Goal: Task Accomplishment & Management: Manage account settings

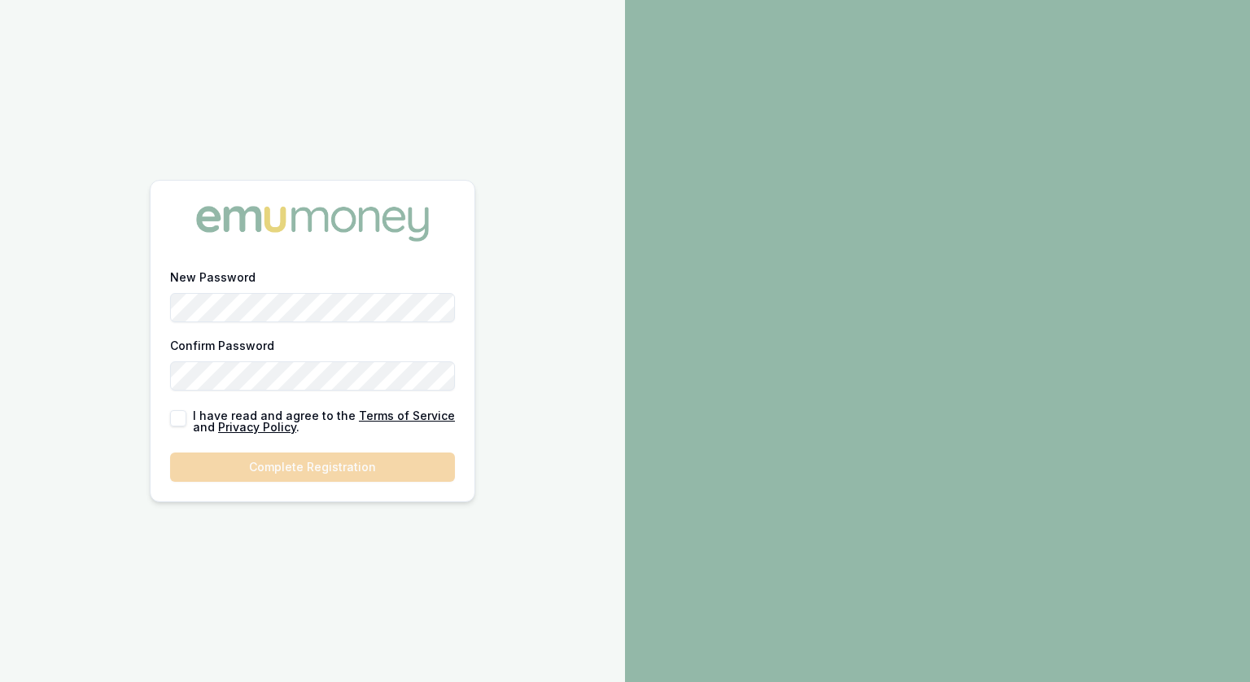
click at [177, 421] on button "button" at bounding box center [178, 418] width 16 height 16
checkbox input "true"
click at [307, 471] on button "Complete Registration" at bounding box center [312, 467] width 285 height 29
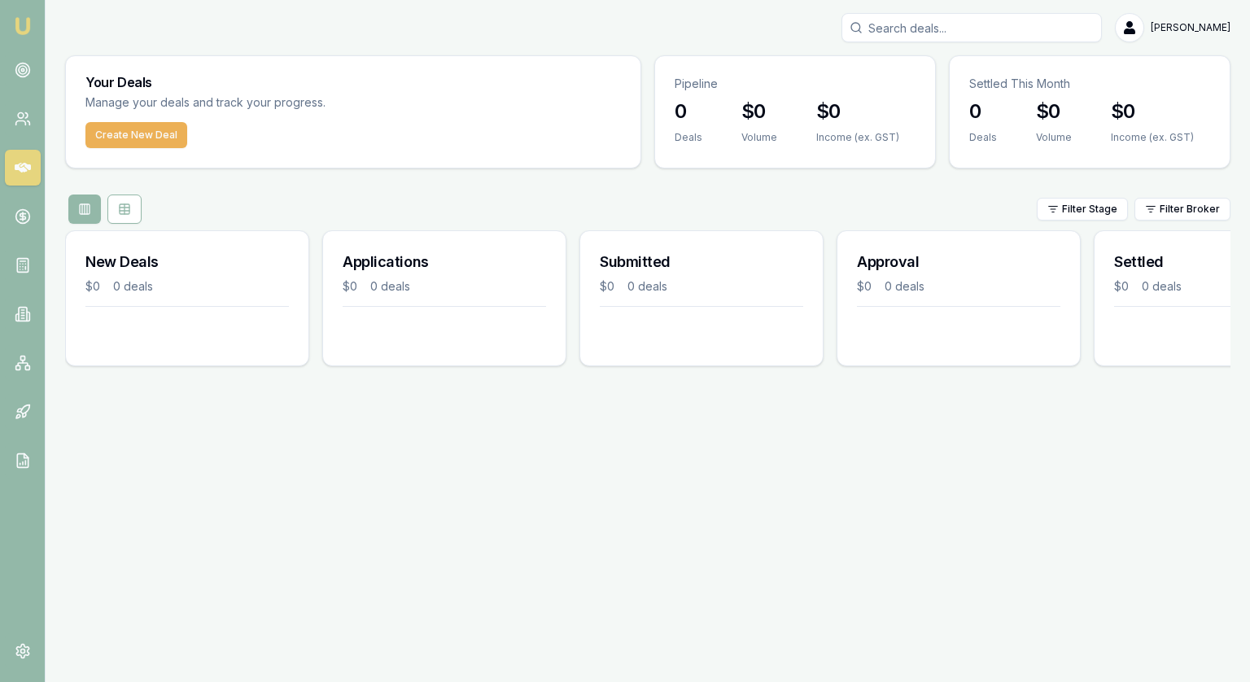
click at [215, 31] on div "[PERSON_NAME]" at bounding box center [648, 27] width 1166 height 29
click at [23, 31] on img at bounding box center [23, 26] width 20 height 20
click at [21, 75] on icon at bounding box center [23, 70] width 16 height 16
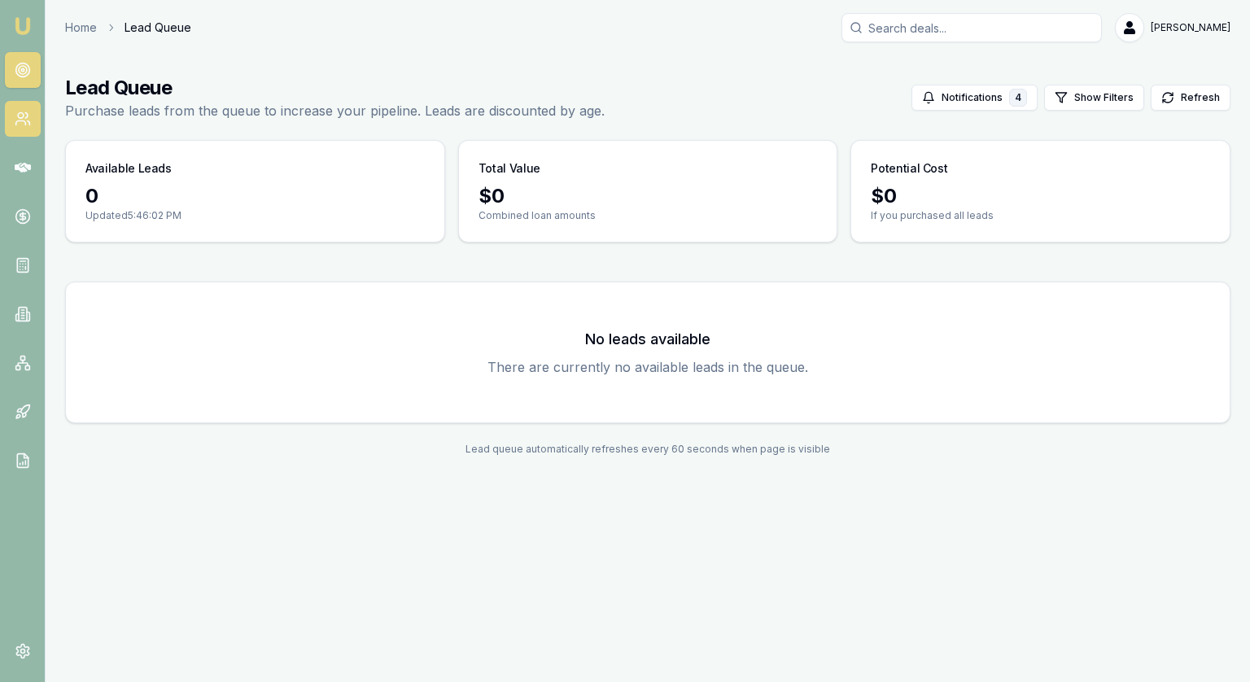
click at [21, 110] on link at bounding box center [23, 119] width 36 height 36
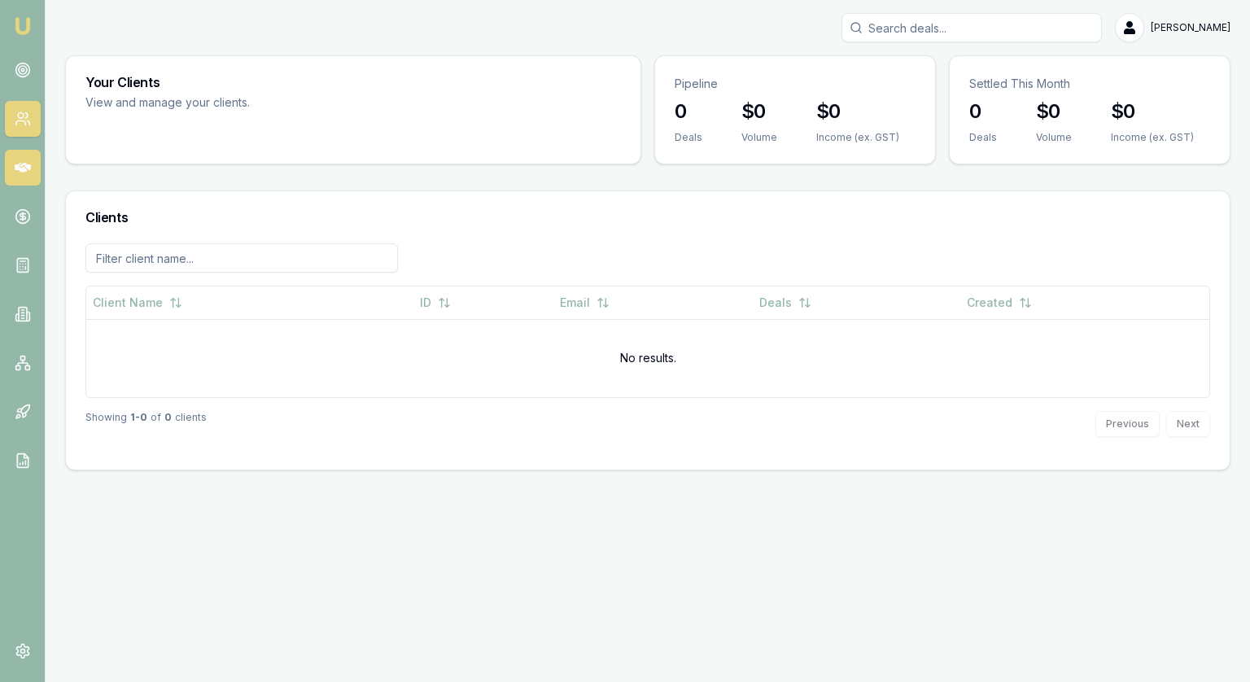
click at [23, 165] on icon at bounding box center [23, 168] width 16 height 16
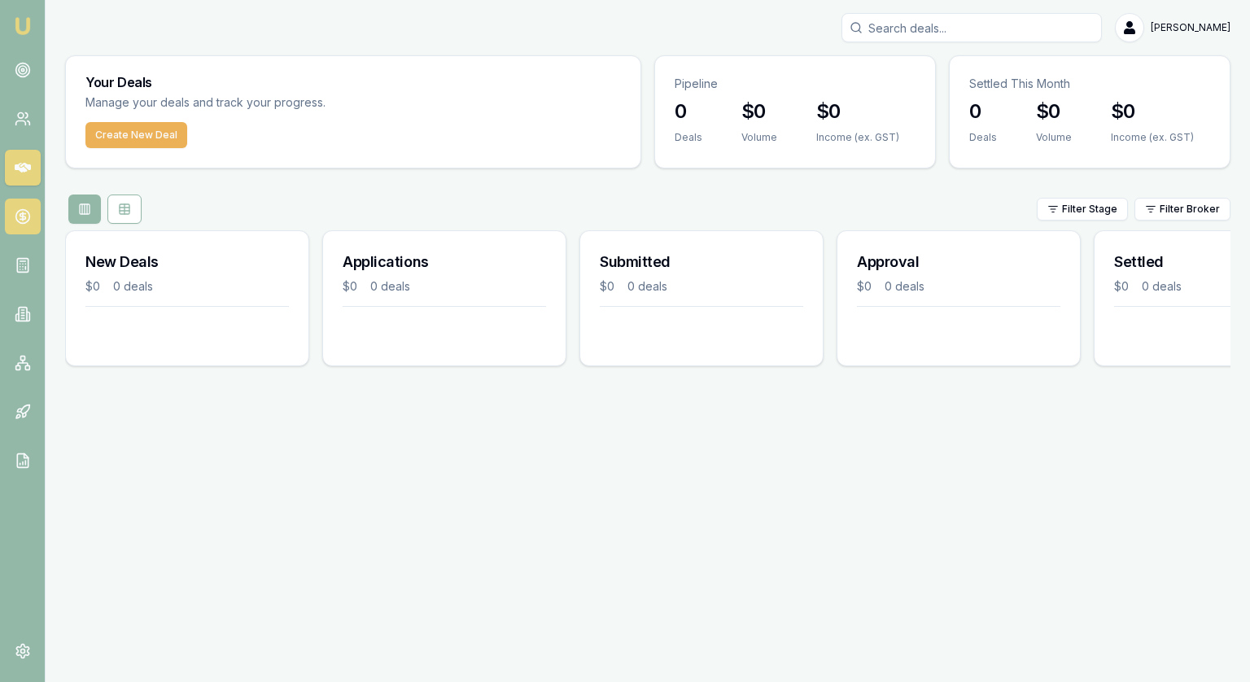
click at [23, 216] on icon at bounding box center [23, 216] width 0 height 8
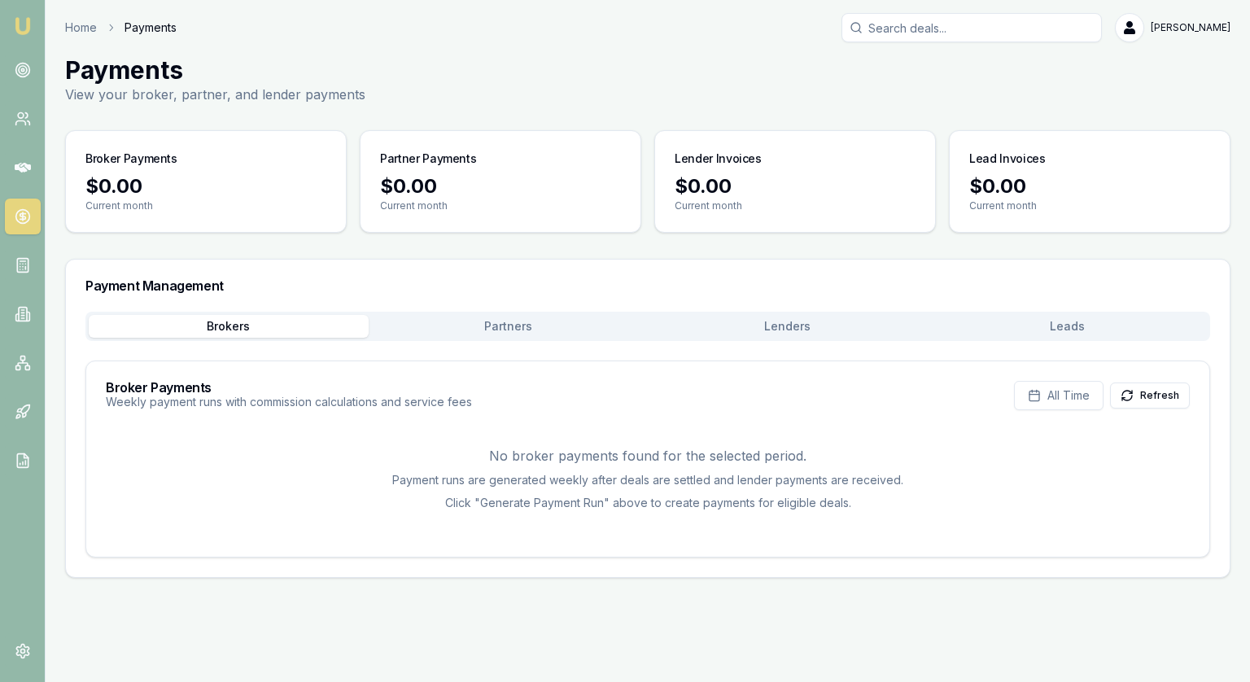
click at [519, 324] on button "Partners" at bounding box center [509, 326] width 280 height 23
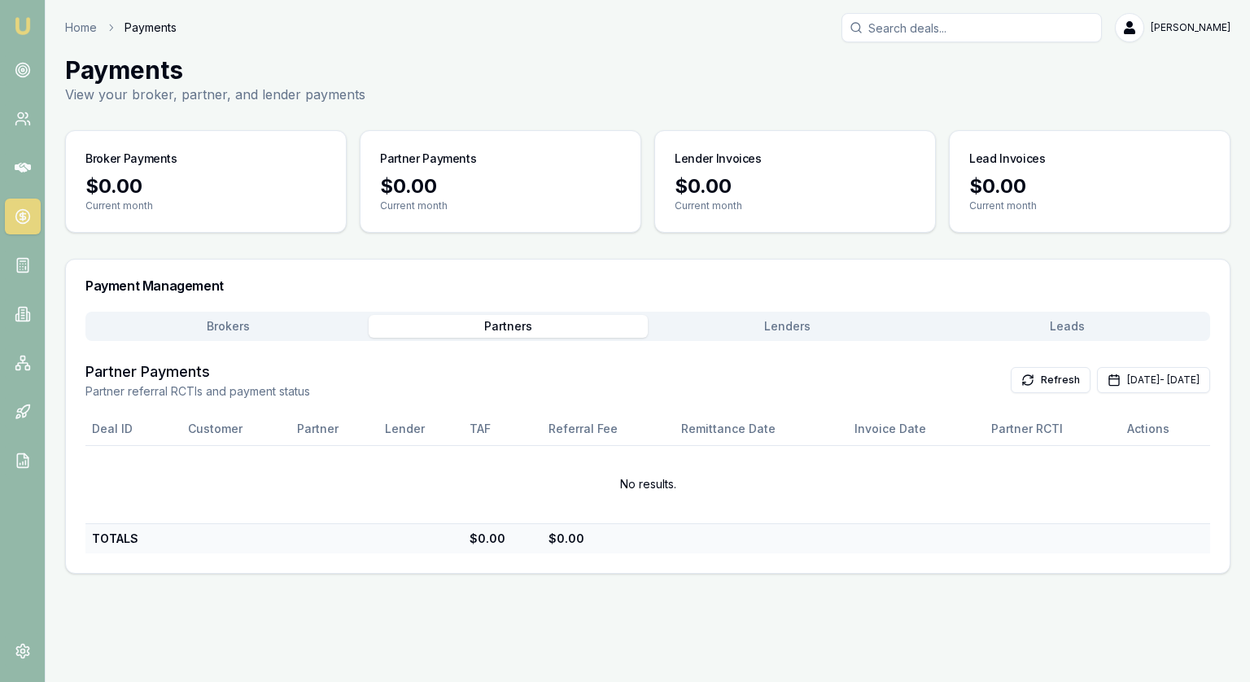
click at [803, 322] on button "Lenders" at bounding box center [788, 326] width 280 height 23
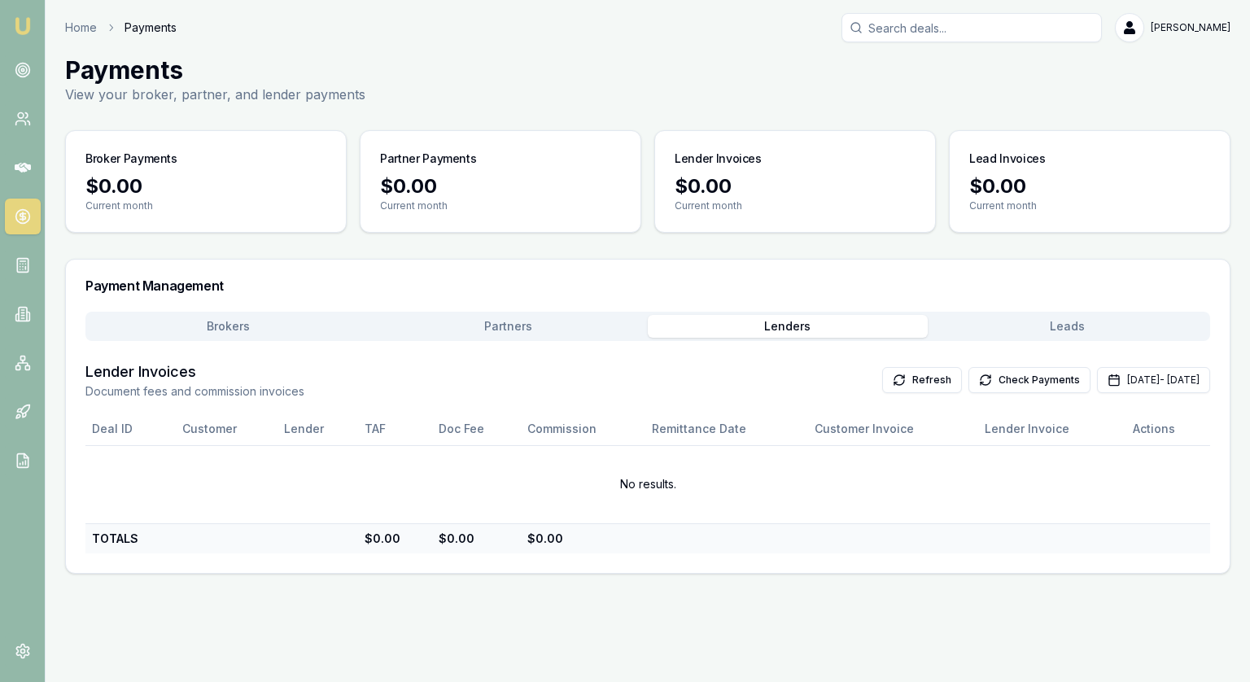
click at [1073, 321] on button "Leads" at bounding box center [1068, 326] width 280 height 23
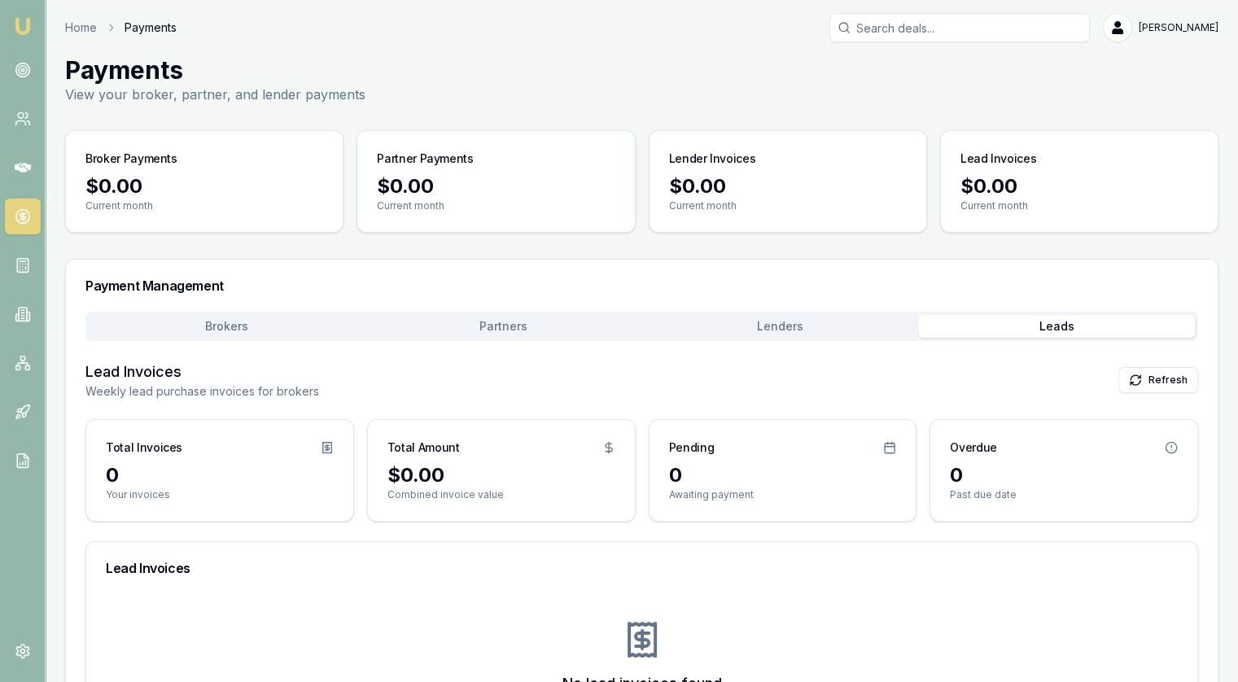
click at [247, 325] on button "Brokers" at bounding box center [227, 326] width 277 height 23
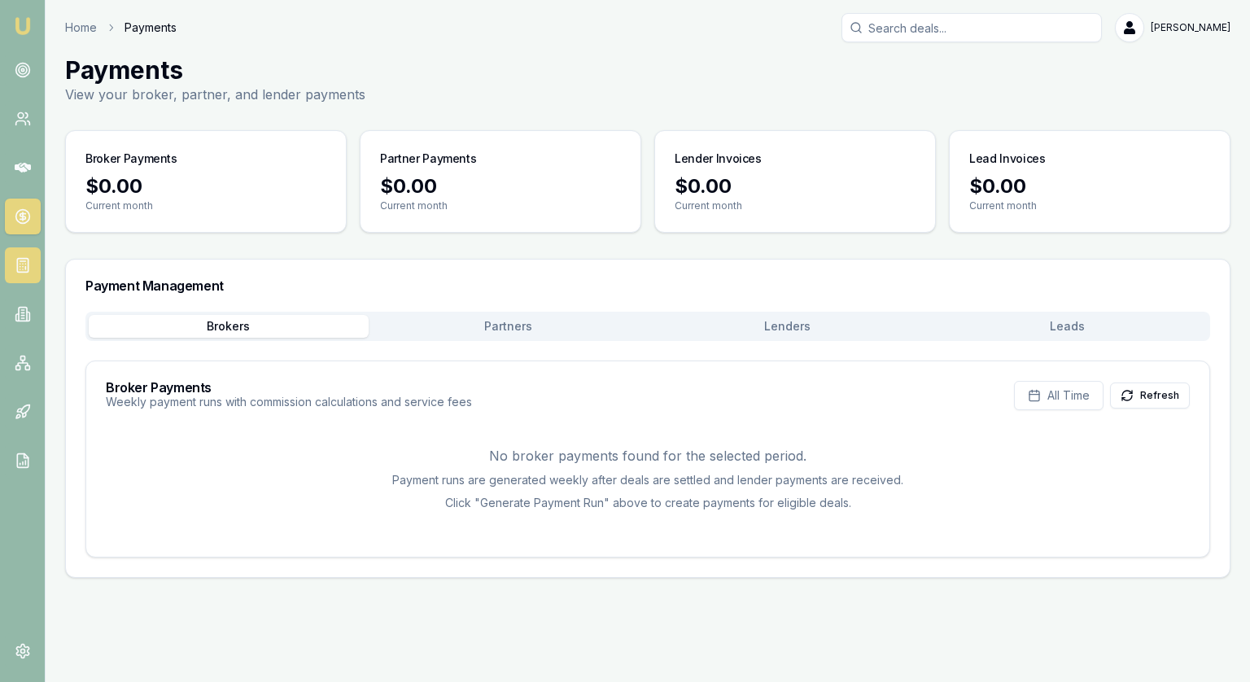
click at [24, 265] on icon at bounding box center [23, 265] width 16 height 16
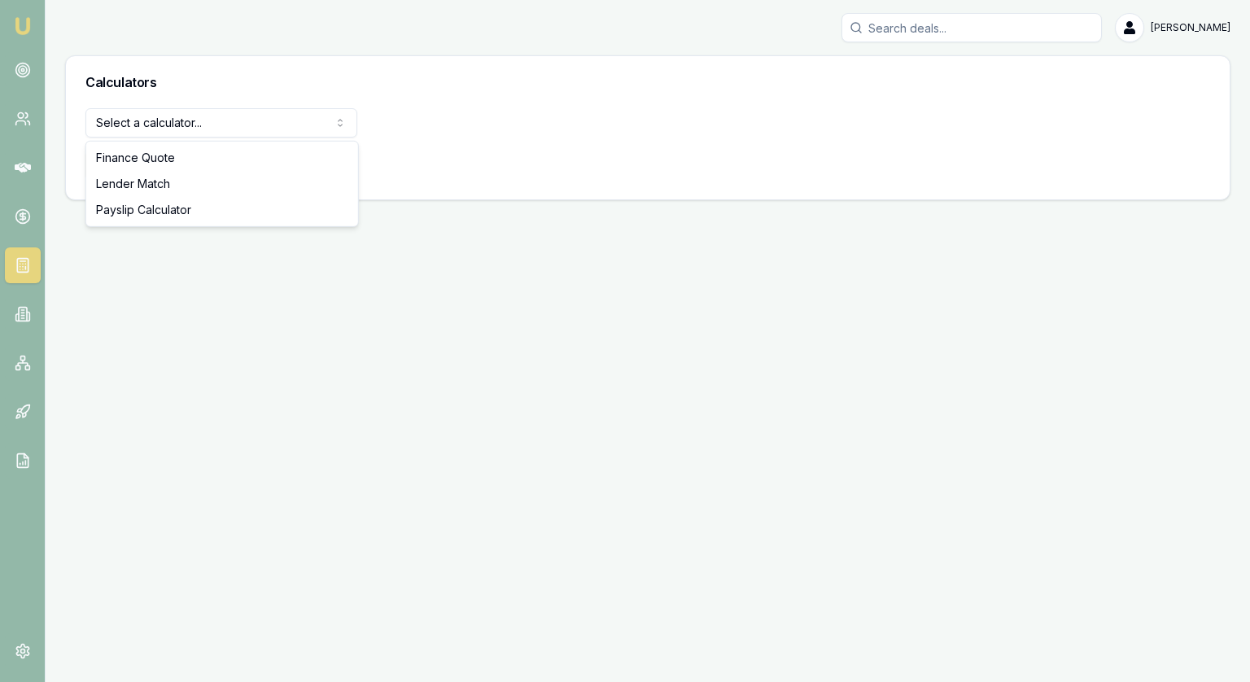
click at [156, 126] on html "Emu Broker Jonathan Myers Toggle Menu Calculators Select a calculator... Financ…" at bounding box center [625, 341] width 1250 height 682
select select "payslip-calculator"
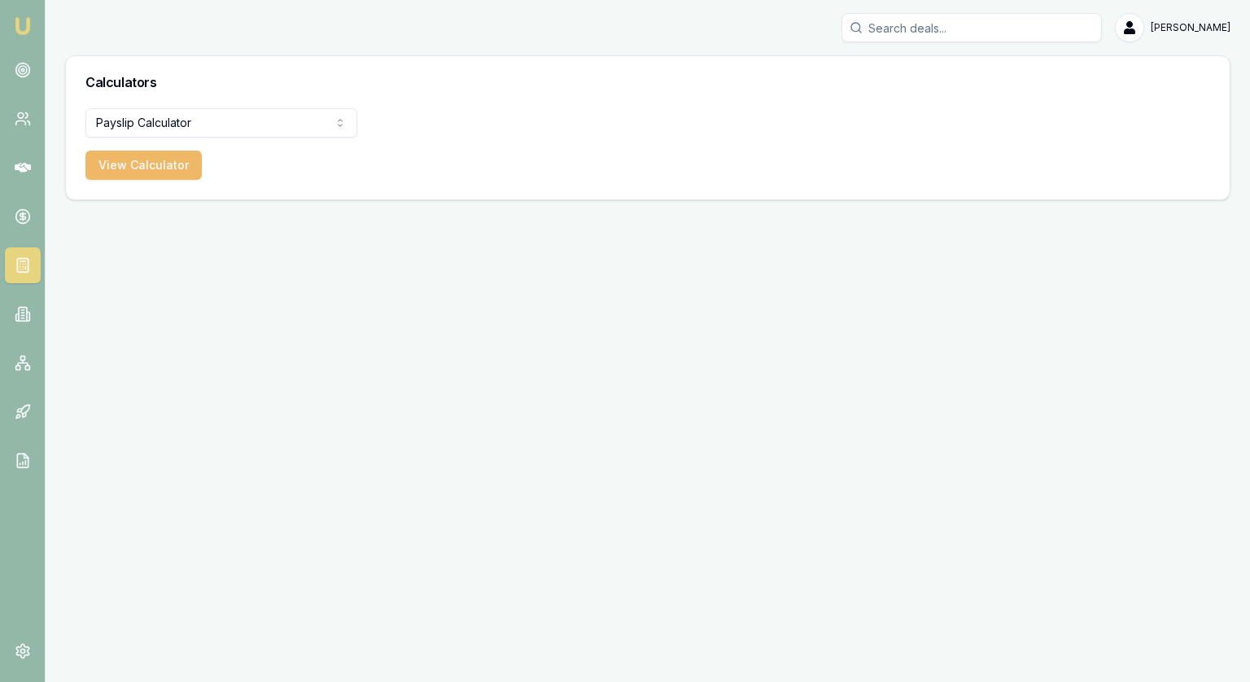
click at [141, 171] on button "View Calculator" at bounding box center [143, 165] width 116 height 29
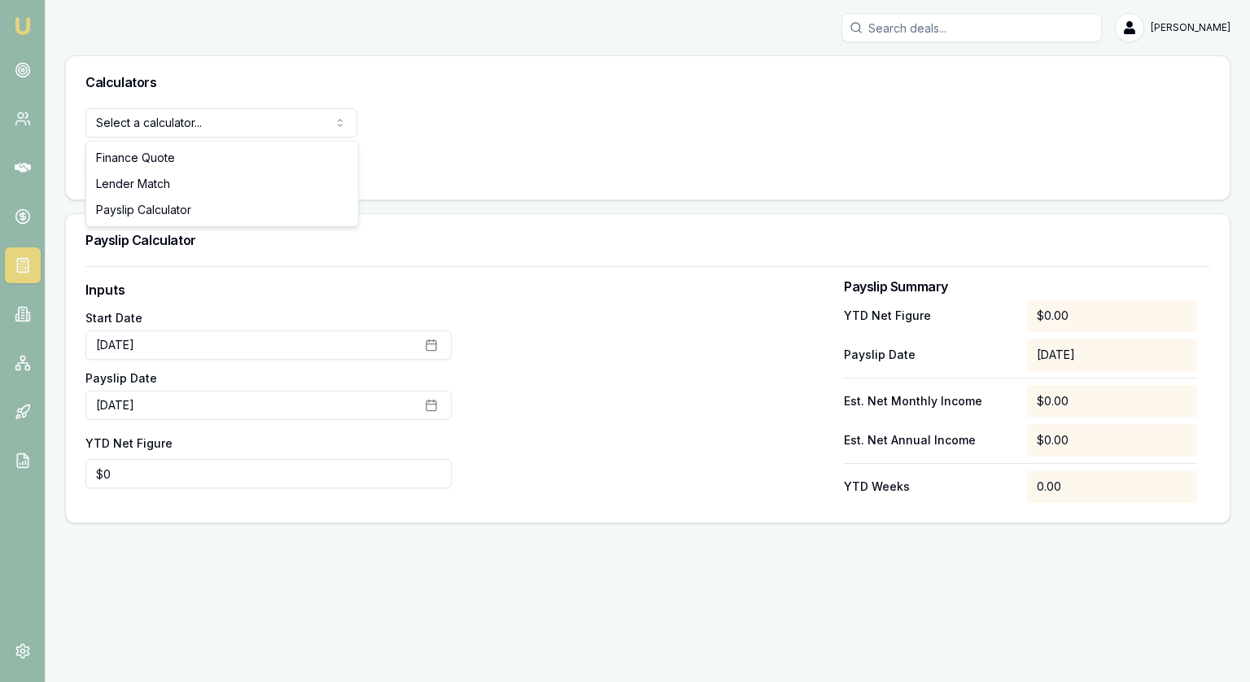
click at [143, 129] on html "Emu Broker Jonathan Myers Toggle Menu Calculators Select a calculator... Financ…" at bounding box center [625, 341] width 1250 height 682
select select "lender-match"
click at [133, 164] on button "View Calculator" at bounding box center [143, 165] width 116 height 29
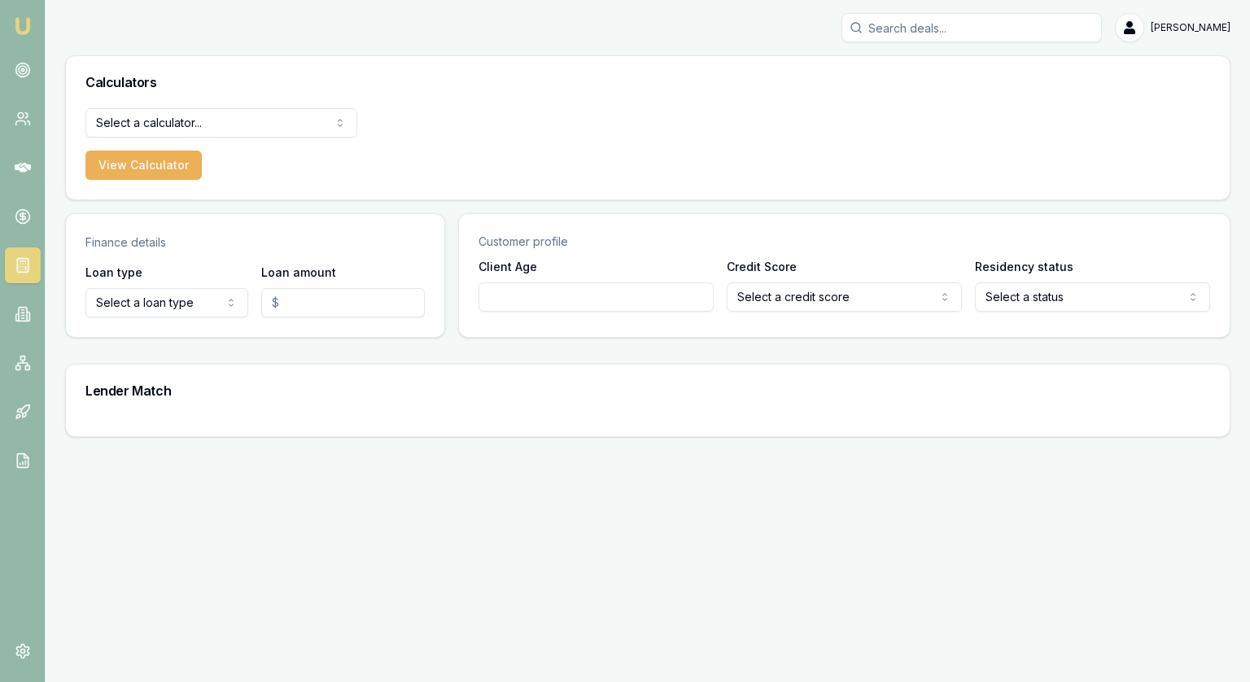
click at [182, 299] on html "Emu Broker Jonathan Myers Toggle Menu Calculators Select a calculator... Financ…" at bounding box center [625, 341] width 1250 height 682
select select "CONSUMER_LOAN"
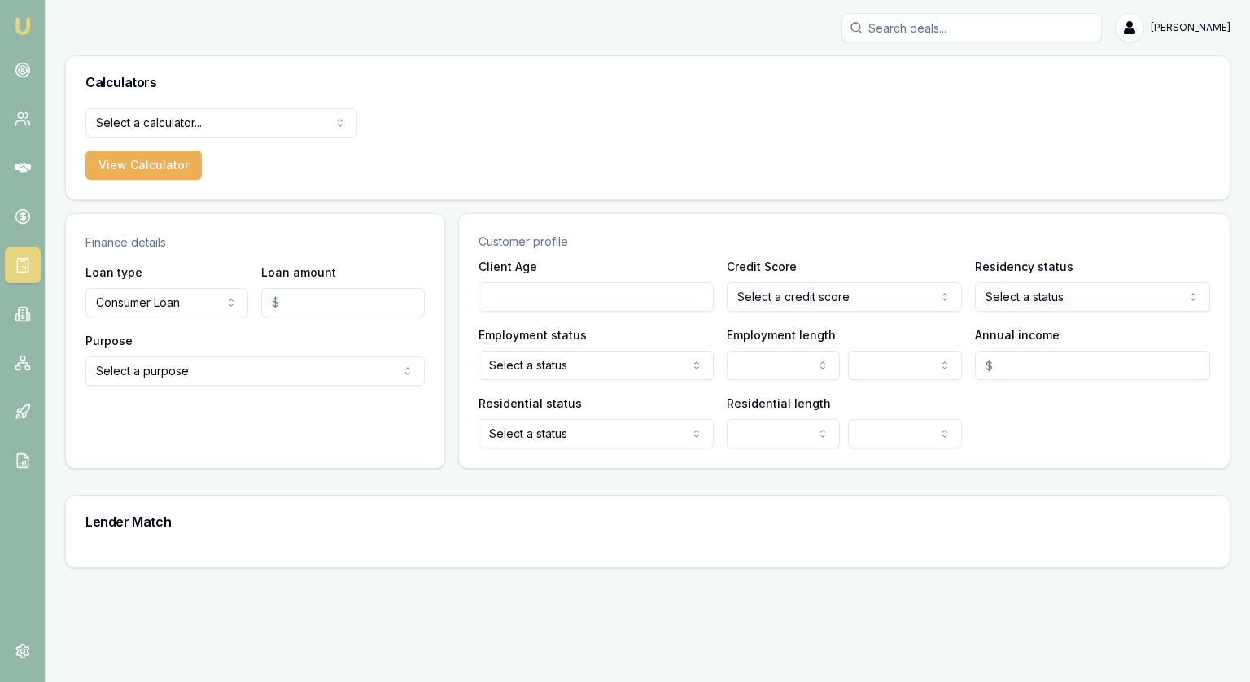
click at [249, 370] on html "Emu Broker Jonathan Myers Toggle Menu Calculators Select a calculator... Financ…" at bounding box center [625, 341] width 1250 height 682
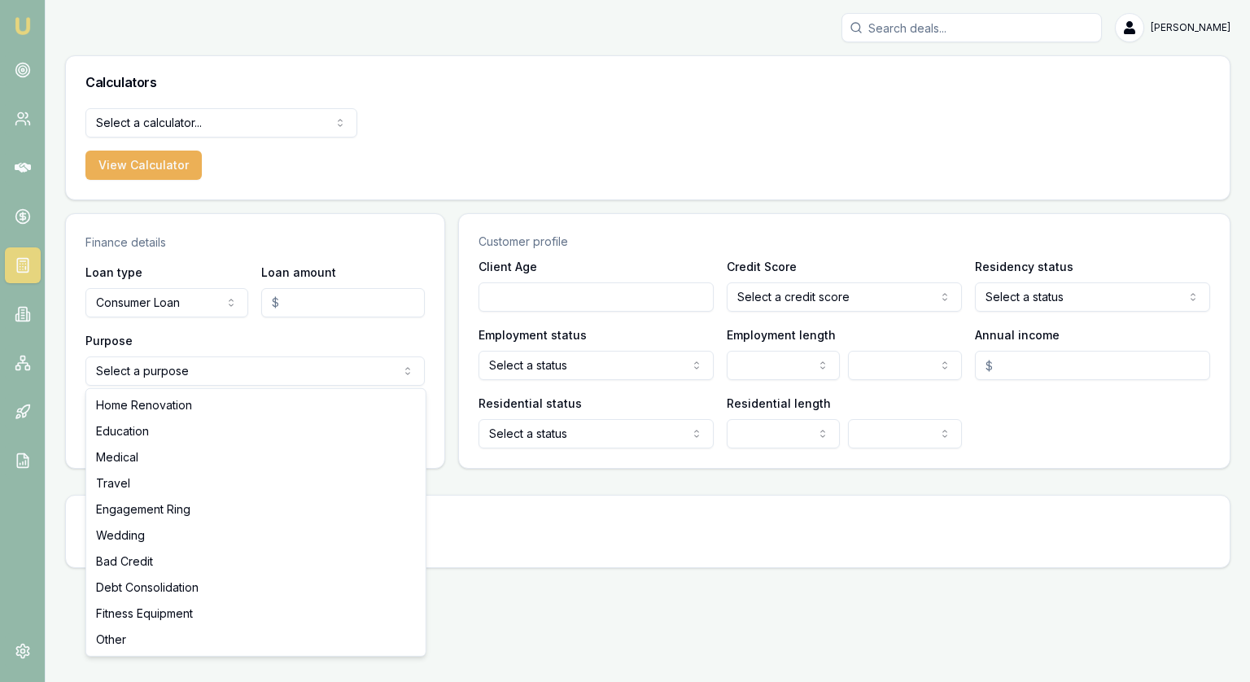
select select "DEBT_CONSOLIDATION"
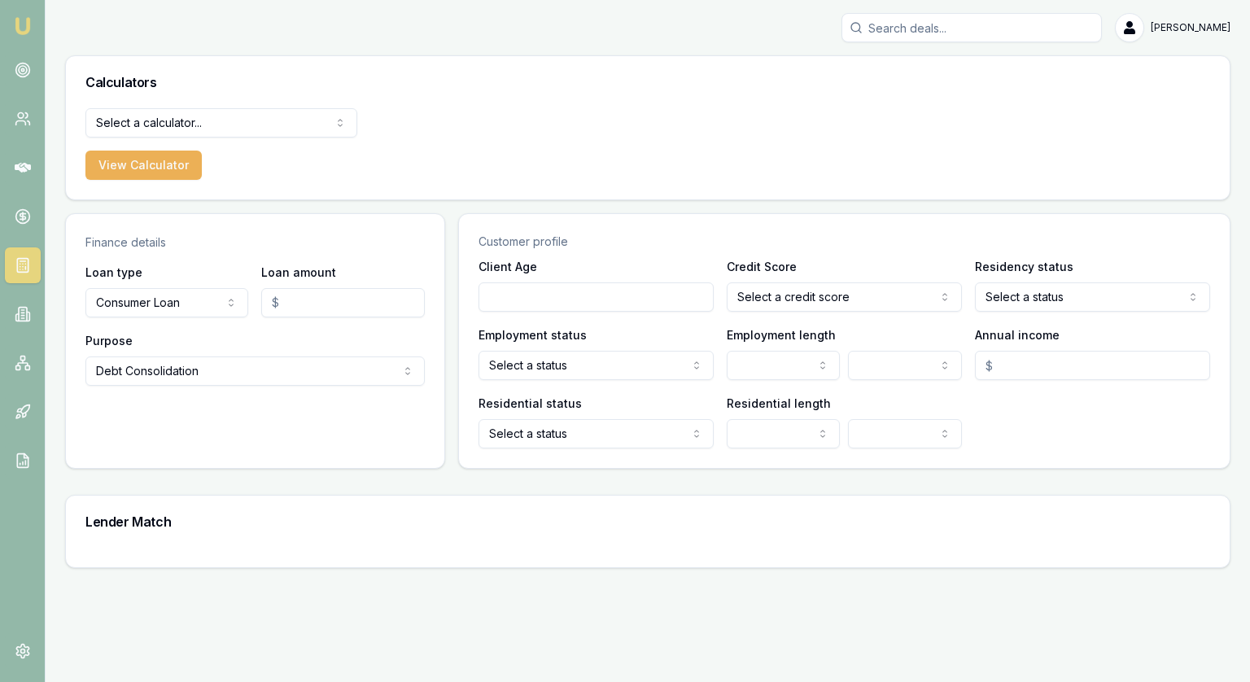
click at [308, 296] on input "Loan amount" at bounding box center [342, 302] width 163 height 29
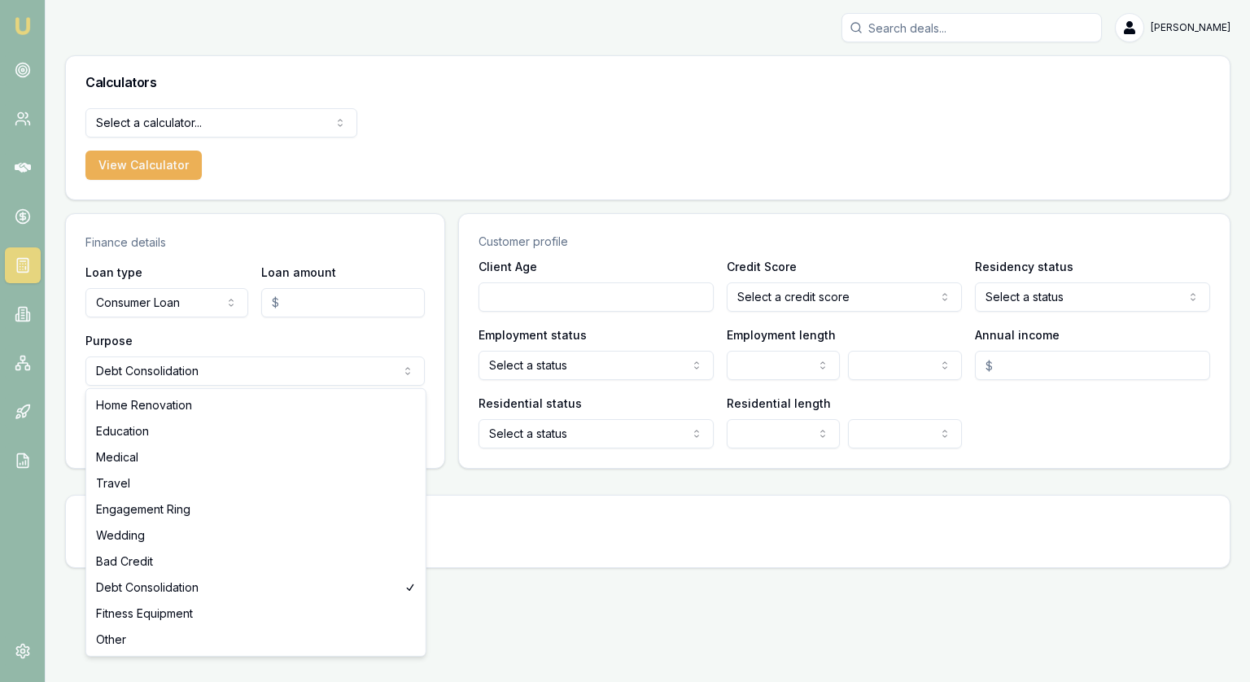
click at [225, 357] on html "Emu Broker Jonathan Myers Toggle Menu Calculators Select a calculator... Financ…" at bounding box center [625, 341] width 1250 height 682
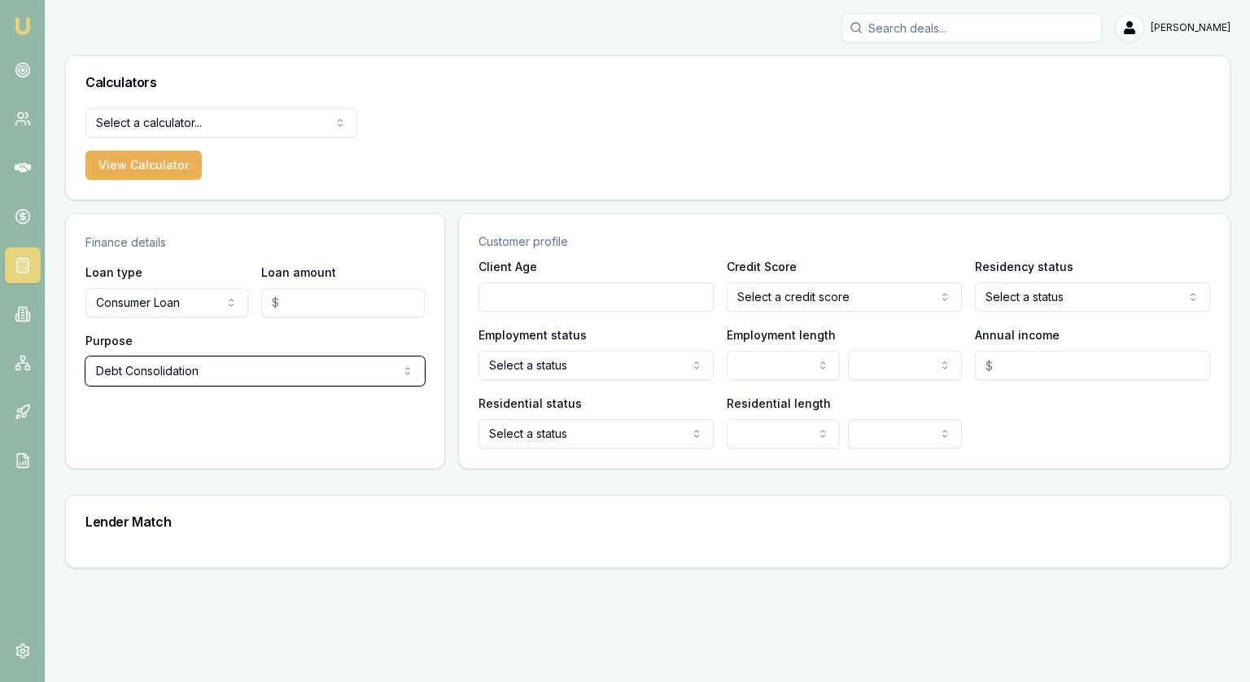
click at [140, 296] on html "Emu Broker Jonathan Myers Toggle Menu Calculators Select a calculator... Financ…" at bounding box center [625, 341] width 1250 height 682
click at [138, 309] on html "Emu Broker Jonathan Myers Toggle Menu Calculators Select a calculator... Financ…" at bounding box center [625, 341] width 1250 height 682
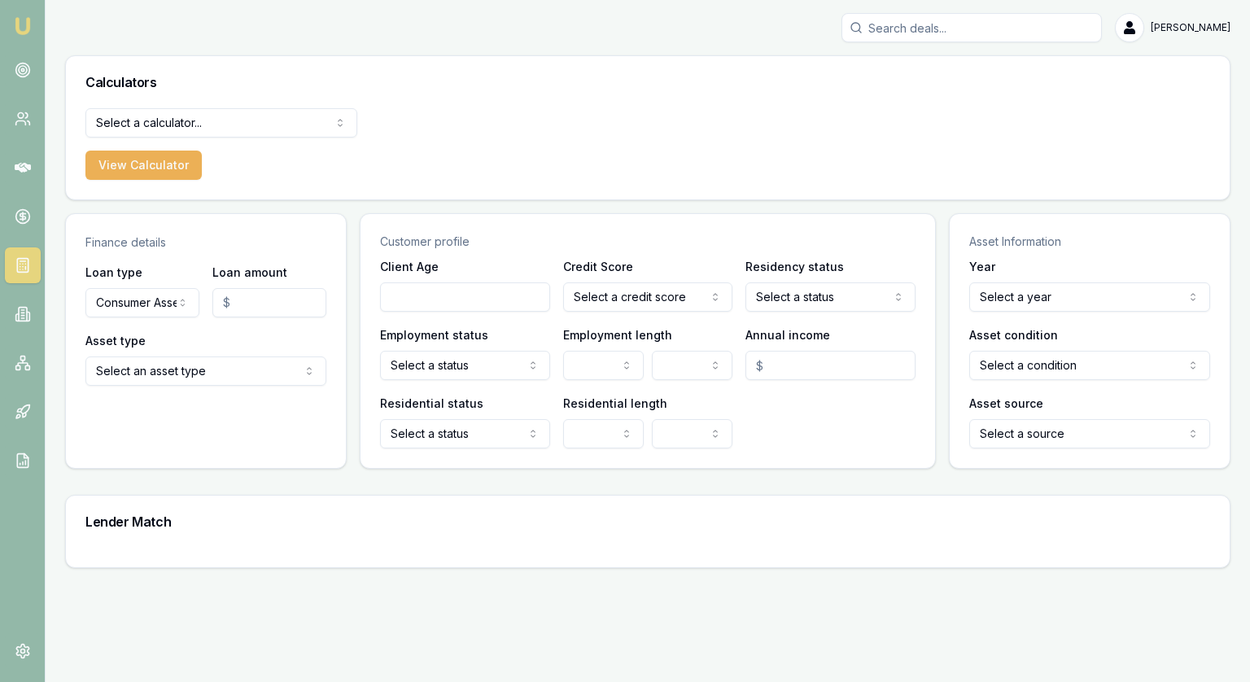
click at [152, 364] on html "Emu Broker Jonathan Myers Toggle Menu Calculators Select a calculator... Financ…" at bounding box center [625, 341] width 1250 height 682
click at [182, 422] on html "Emu Broker Jonathan Myers Toggle Menu Calculators Select a calculator... Financ…" at bounding box center [625, 341] width 1250 height 682
click at [164, 299] on html "Emu Broker Jonathan Myers Toggle Menu Calculators Select a calculator... Financ…" at bounding box center [625, 341] width 1250 height 682
select select "CONSUMER_LOAN"
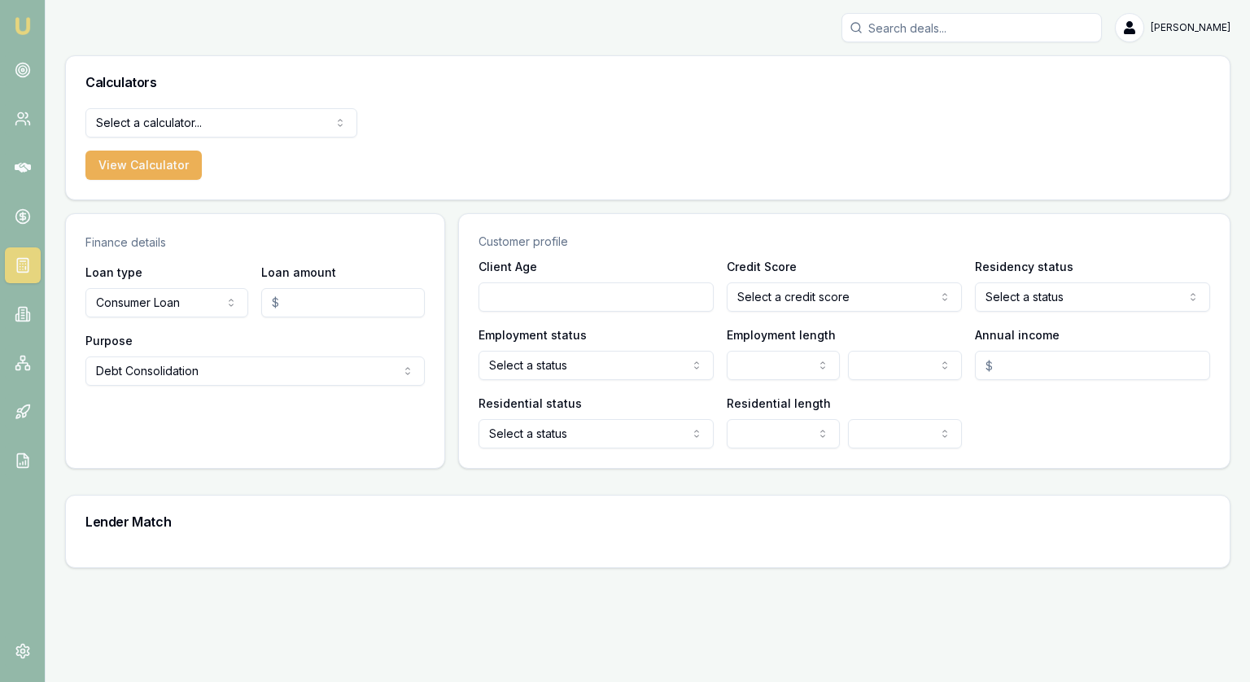
click at [310, 302] on input "Loan amount" at bounding box center [342, 302] width 163 height 29
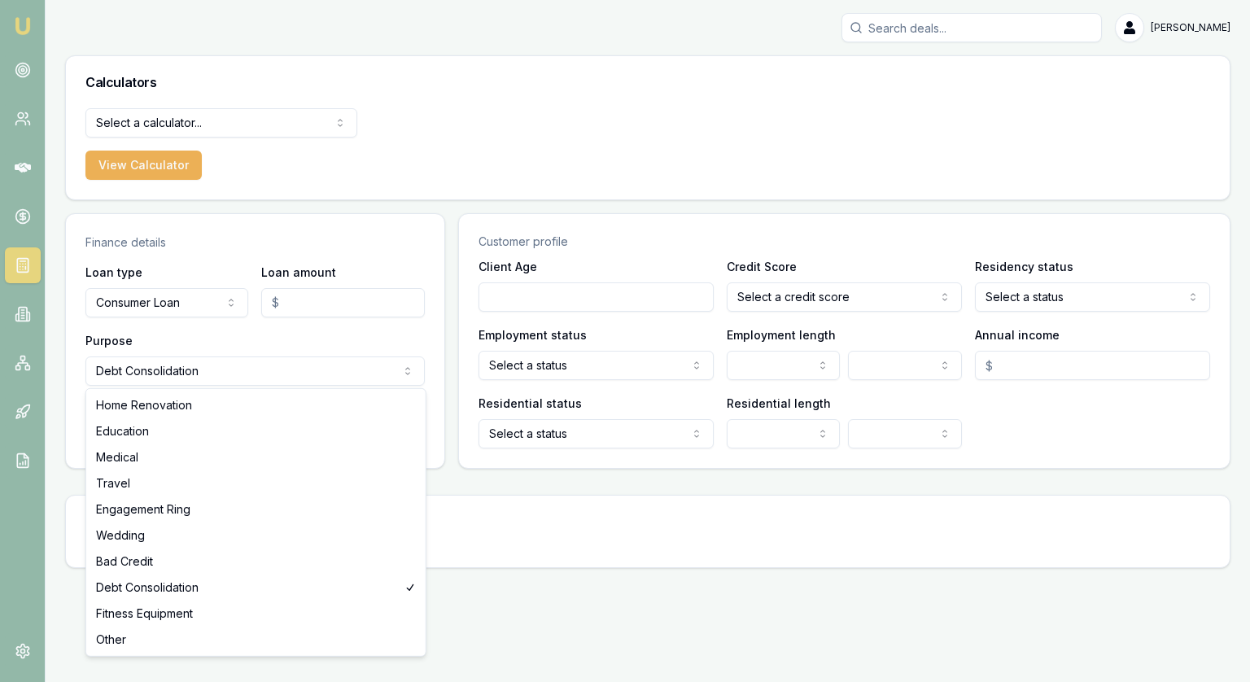
click at [211, 364] on html "Emu Broker Jonathan Myers Toggle Menu Calculators Select a calculator... Financ…" at bounding box center [625, 341] width 1250 height 682
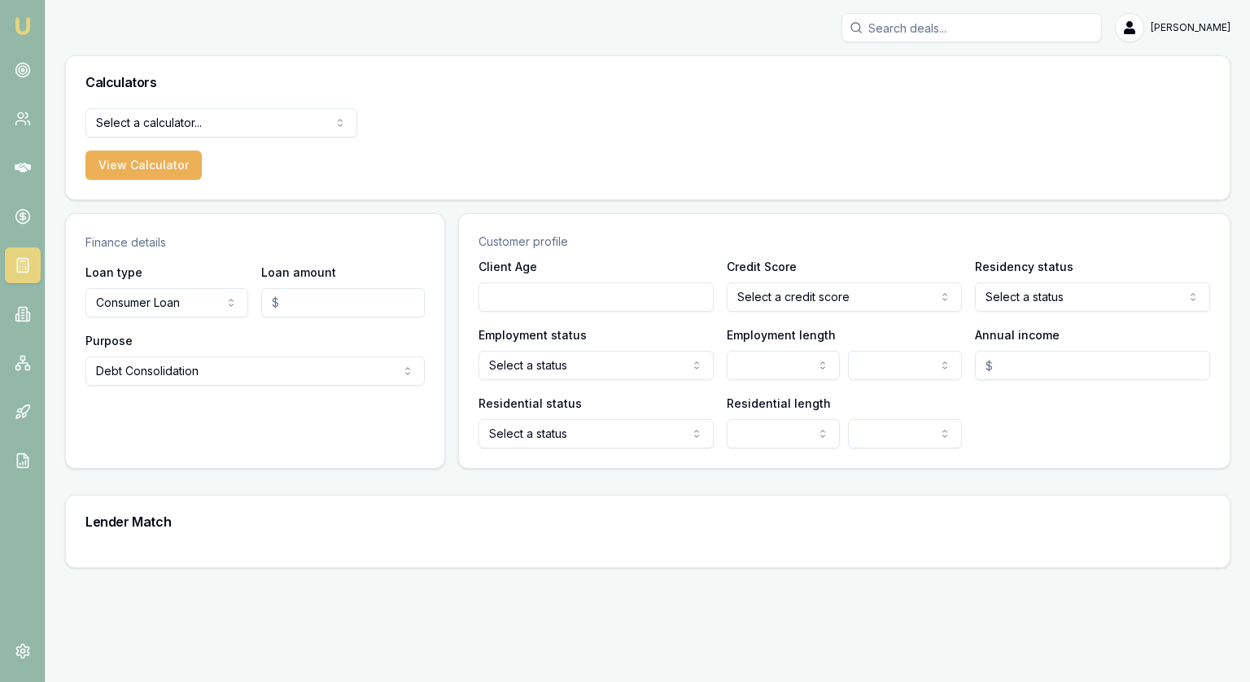
click at [563, 296] on input "Client Age" at bounding box center [596, 296] width 235 height 29
type input "36"
click at [786, 305] on html "Emu Broker Jonathan Myers Toggle Menu Calculators Select a calculator... Financ…" at bounding box center [625, 341] width 1250 height 682
select select "AVERAGE"
click at [1042, 298] on html "Emu Broker Jonathan Myers Toggle Menu Calculators Select a calculator... Financ…" at bounding box center [625, 341] width 1250 height 682
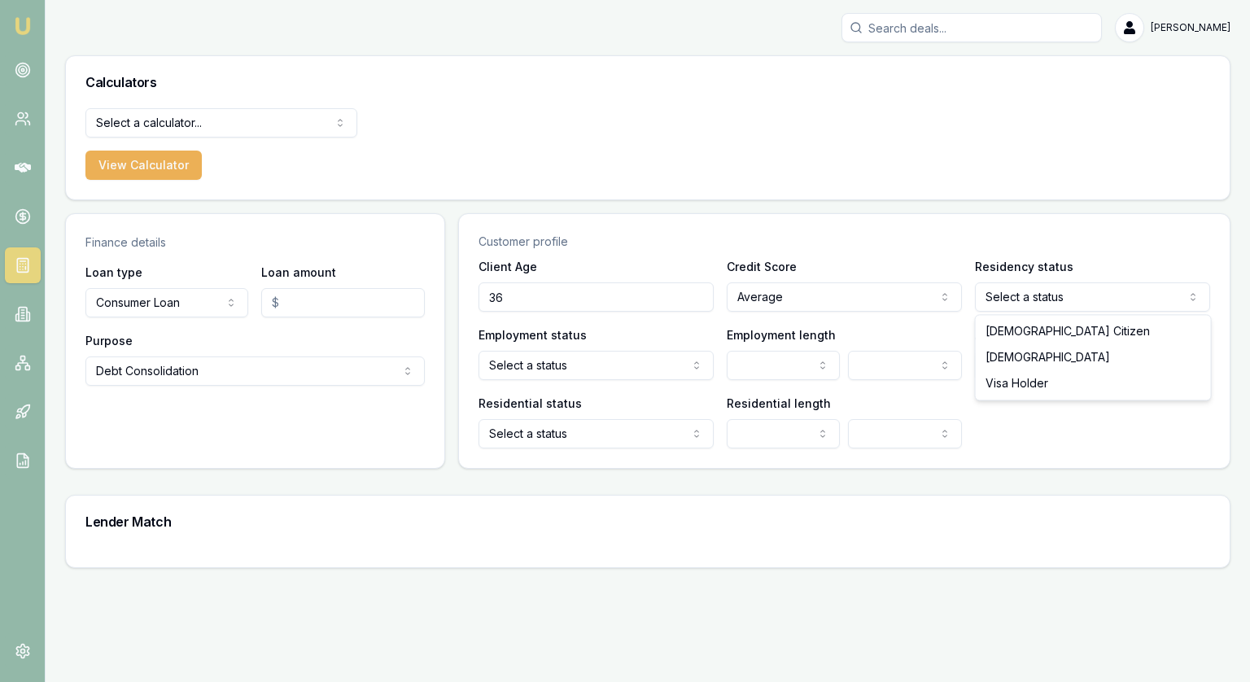
select select "AUSTRALIAN_CITIZEN"
drag, startPoint x: 1035, startPoint y: 334, endPoint x: 1000, endPoint y: 343, distance: 36.9
click at [615, 362] on html "Emu Broker Jonathan Myers Toggle Menu Calculators Select a calculator... Financ…" at bounding box center [625, 341] width 1250 height 682
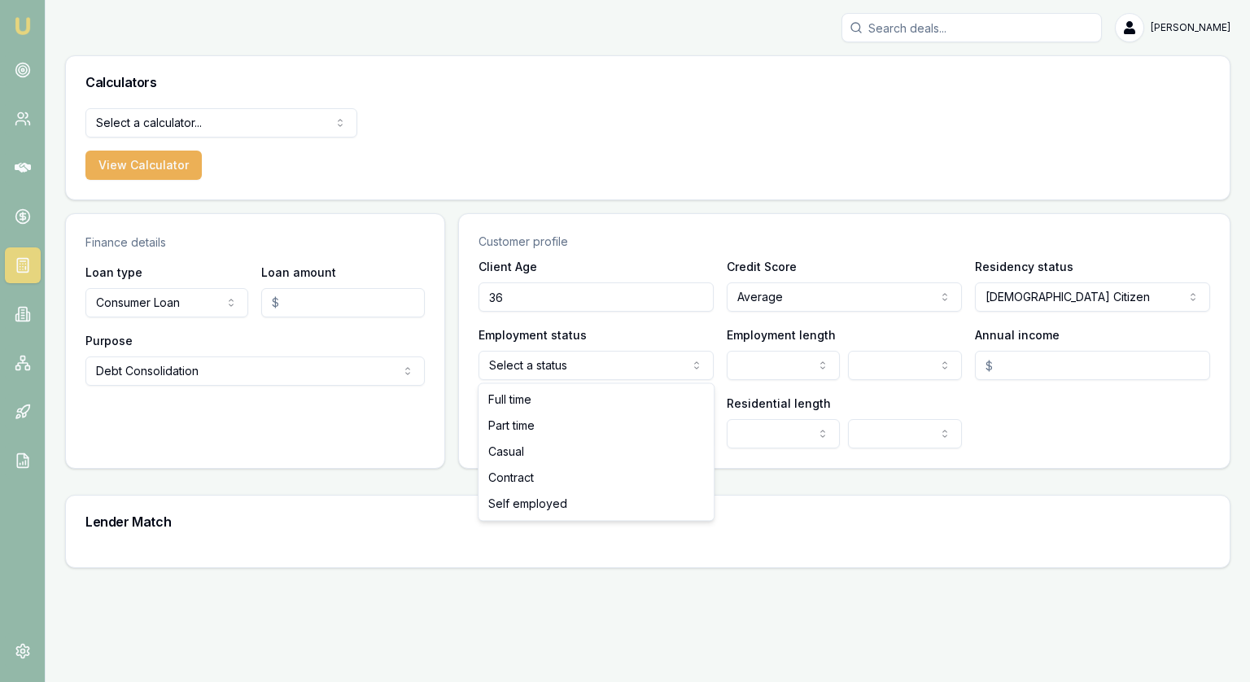
select select "FULL_TIME"
drag, startPoint x: 506, startPoint y: 404, endPoint x: 516, endPoint y: 403, distance: 9.8
click at [806, 367] on html "Emu Broker Jonathan Myers Toggle Menu Calculators Select a calculator... Financ…" at bounding box center [625, 341] width 1250 height 682
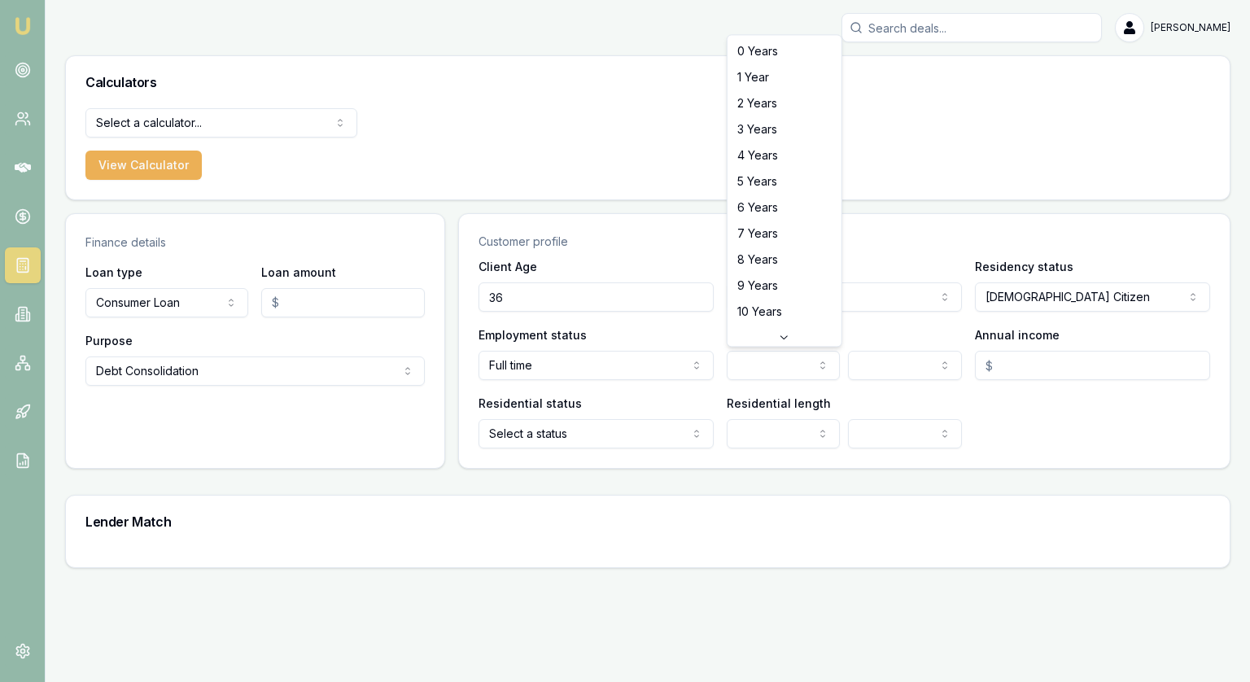
select select "9"
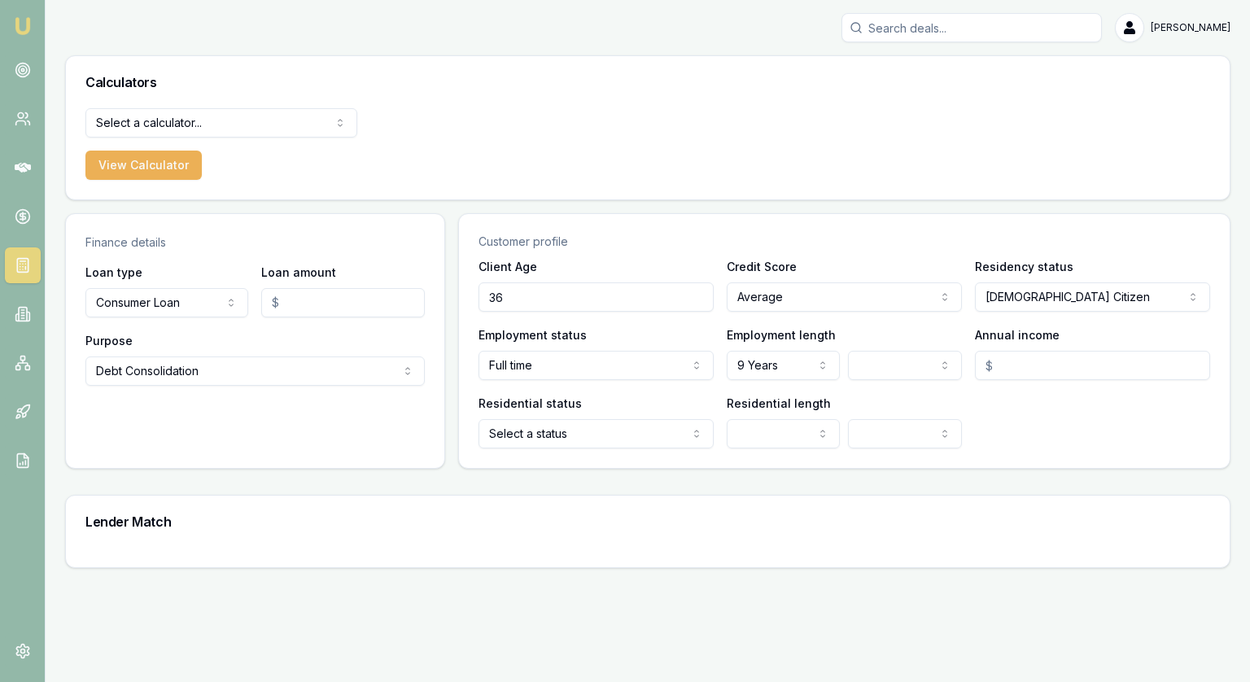
click at [909, 360] on html "Emu Broker Jonathan Myers Toggle Menu Calculators Select a calculator... Financ…" at bounding box center [625, 341] width 1250 height 682
click at [1018, 365] on html "Emu Broker Jonathan Myers Toggle Menu Calculators Select a calculator... Financ…" at bounding box center [625, 341] width 1250 height 682
click at [1022, 367] on input "Annual income" at bounding box center [1092, 365] width 235 height 29
click at [570, 436] on html "Emu Broker Jonathan Myers Toggle Menu Calculators Select a calculator... Financ…" at bounding box center [625, 341] width 1250 height 682
type input "$100,000.00"
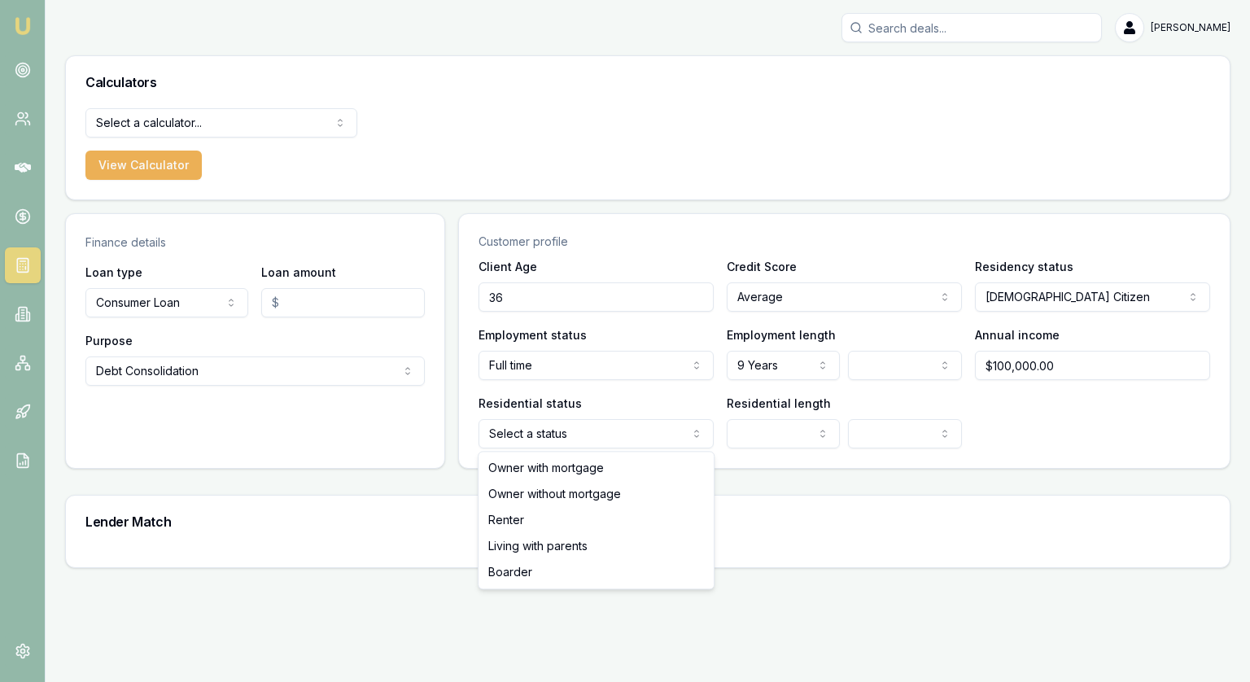
select select "RENTER"
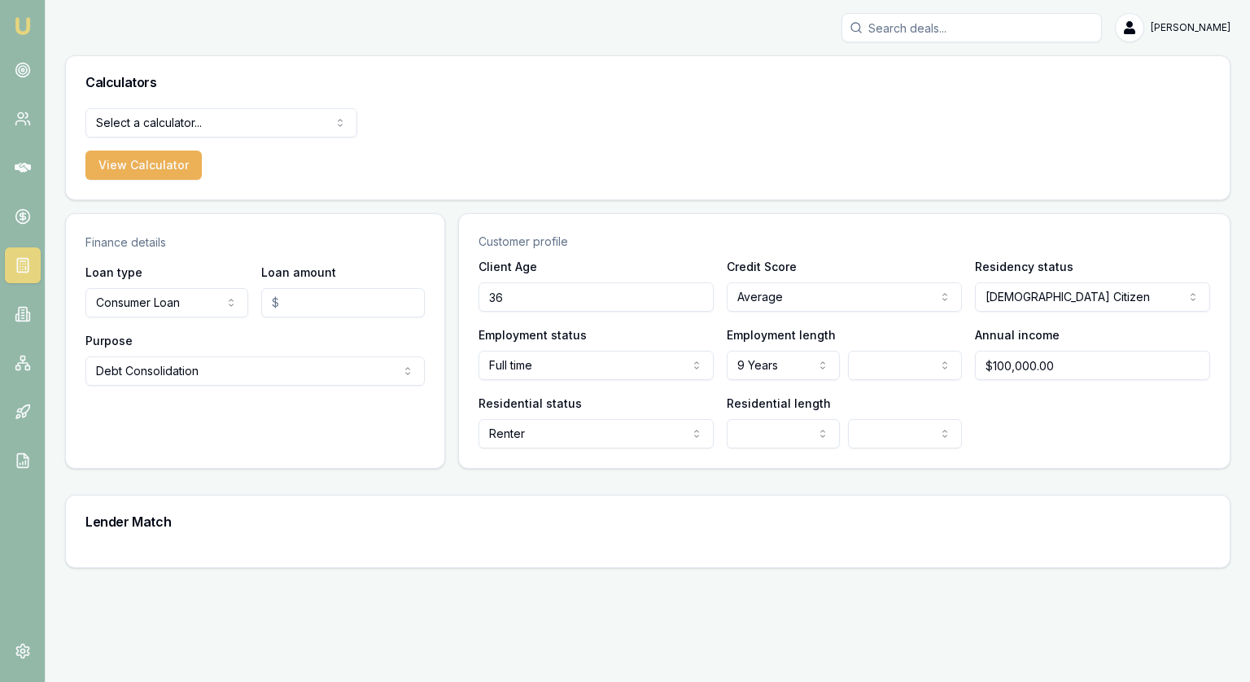
click at [796, 425] on html "Emu Broker Jonathan Myers Toggle Menu Calculators Select a calculator... Financ…" at bounding box center [625, 341] width 1250 height 682
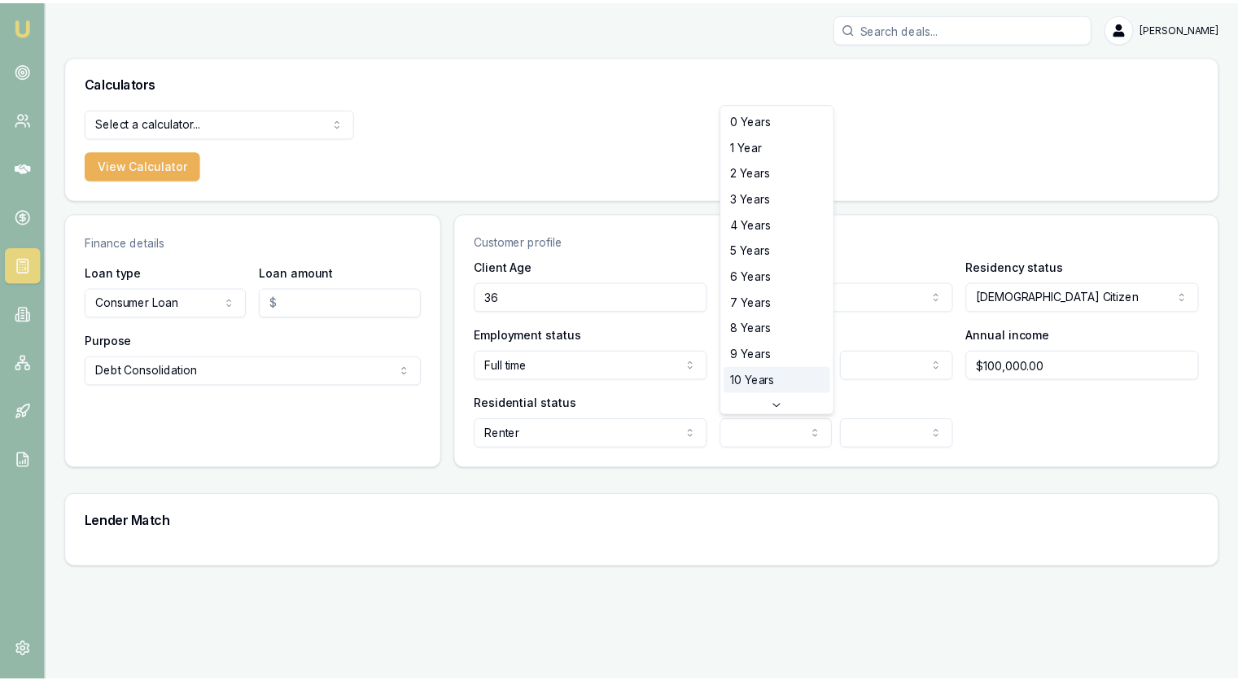
scroll to position [42, 0]
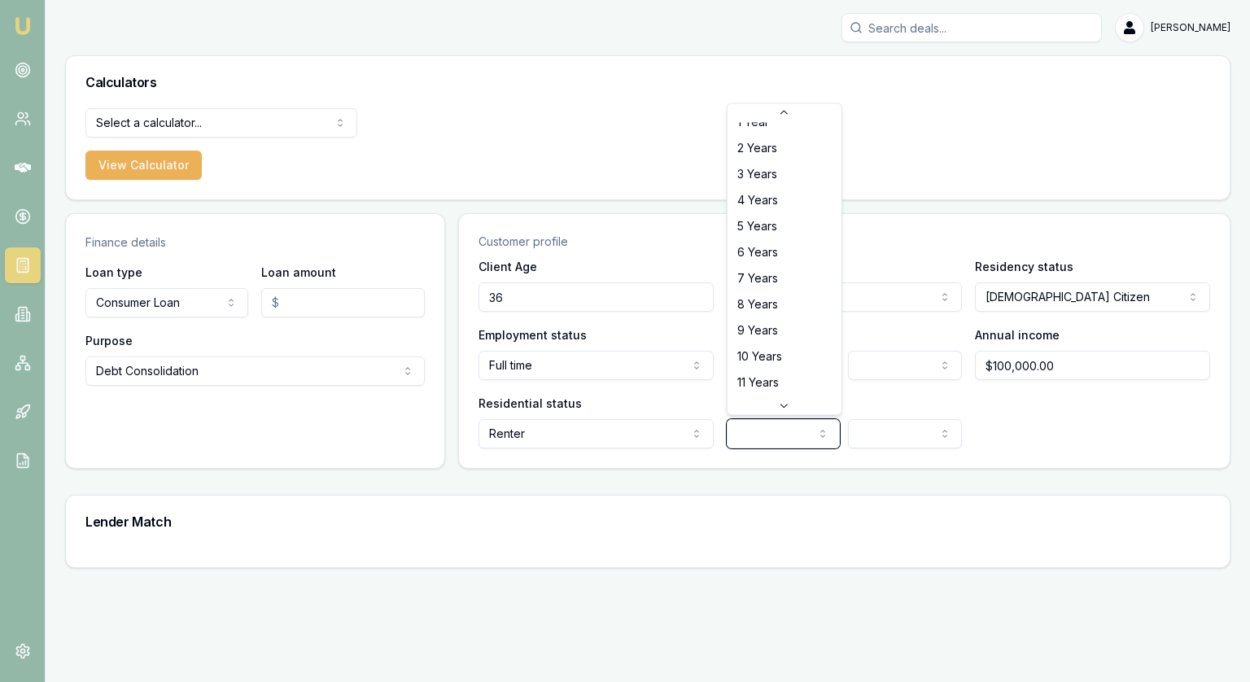
click at [751, 485] on html "Emu Broker Jonathan Myers Toggle Menu Calculators Select a calculator... Financ…" at bounding box center [625, 341] width 1250 height 682
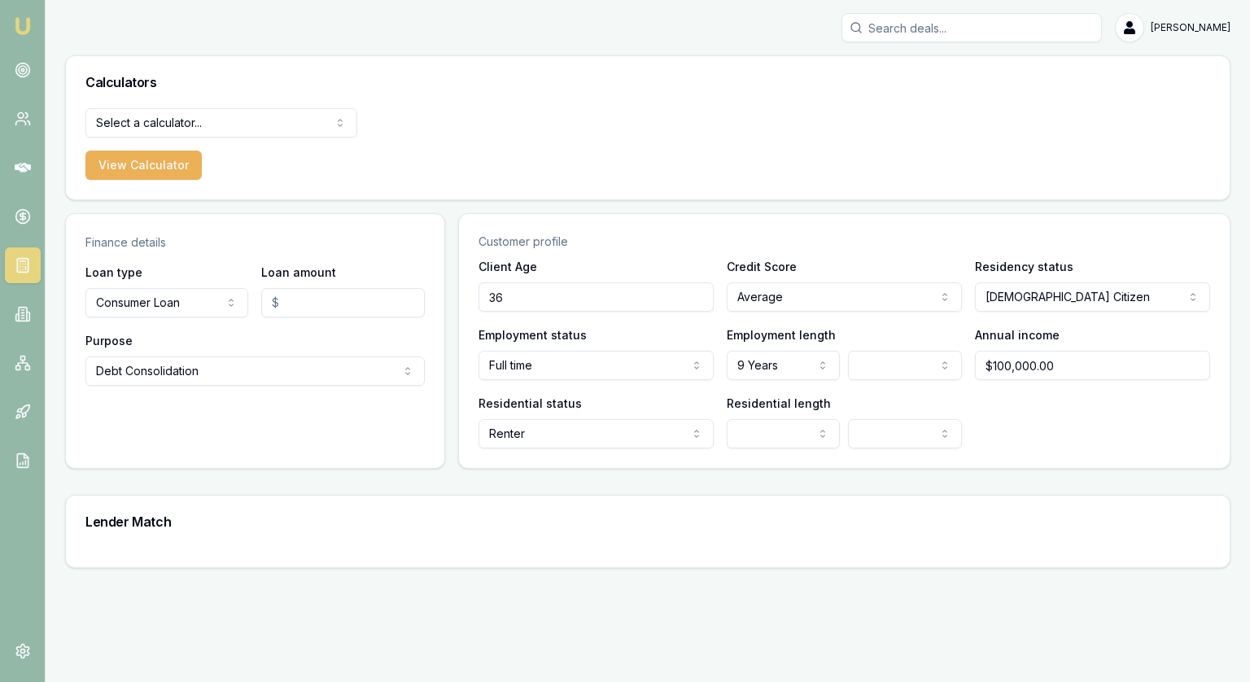
click at [215, 528] on div "Lender Match" at bounding box center [648, 522] width 1164 height 52
click at [748, 444] on html "Emu Broker Jonathan Myers Toggle Menu Calculators Select a calculator... Financ…" at bounding box center [625, 341] width 1250 height 682
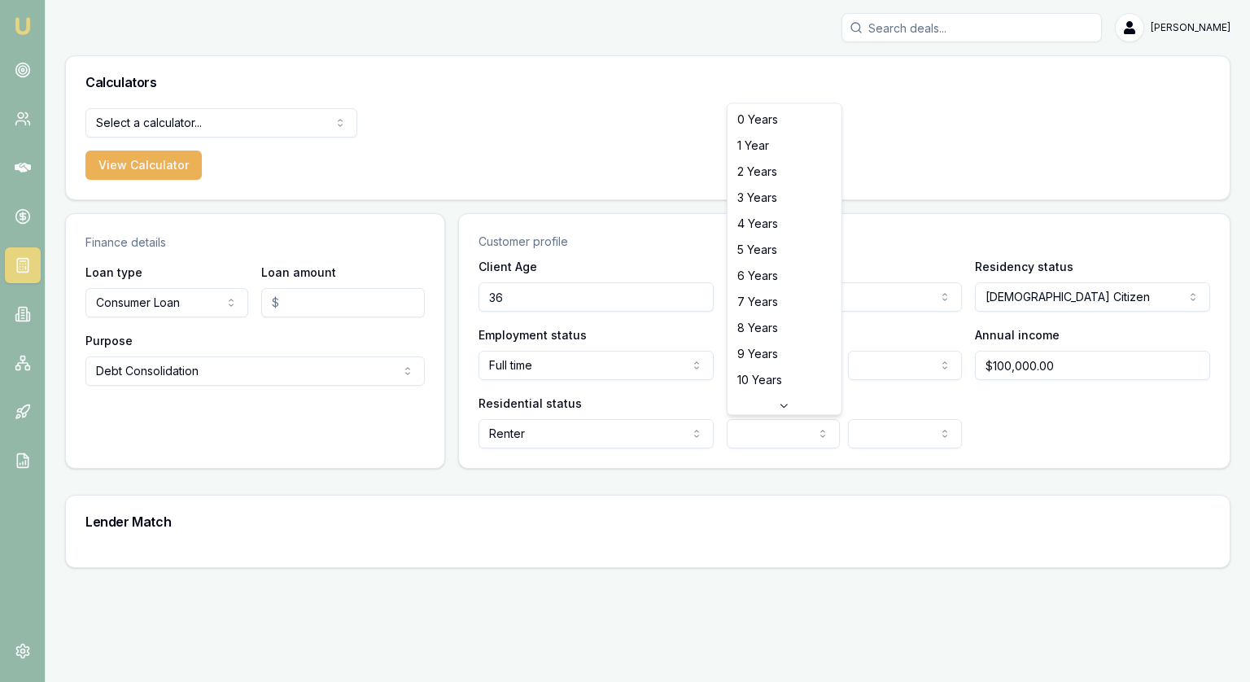
select select "8"
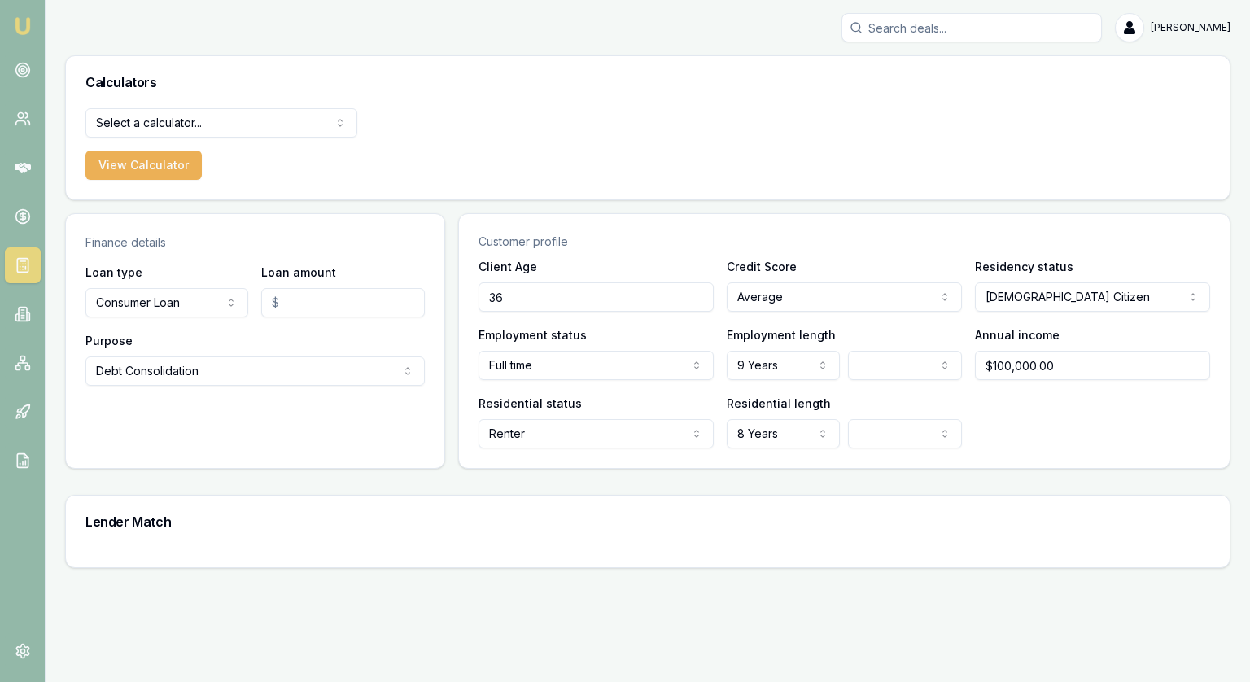
click at [883, 427] on html "Emu Broker Jonathan Myers Toggle Menu Calculators Select a calculator... Financ…" at bounding box center [625, 341] width 1250 height 682
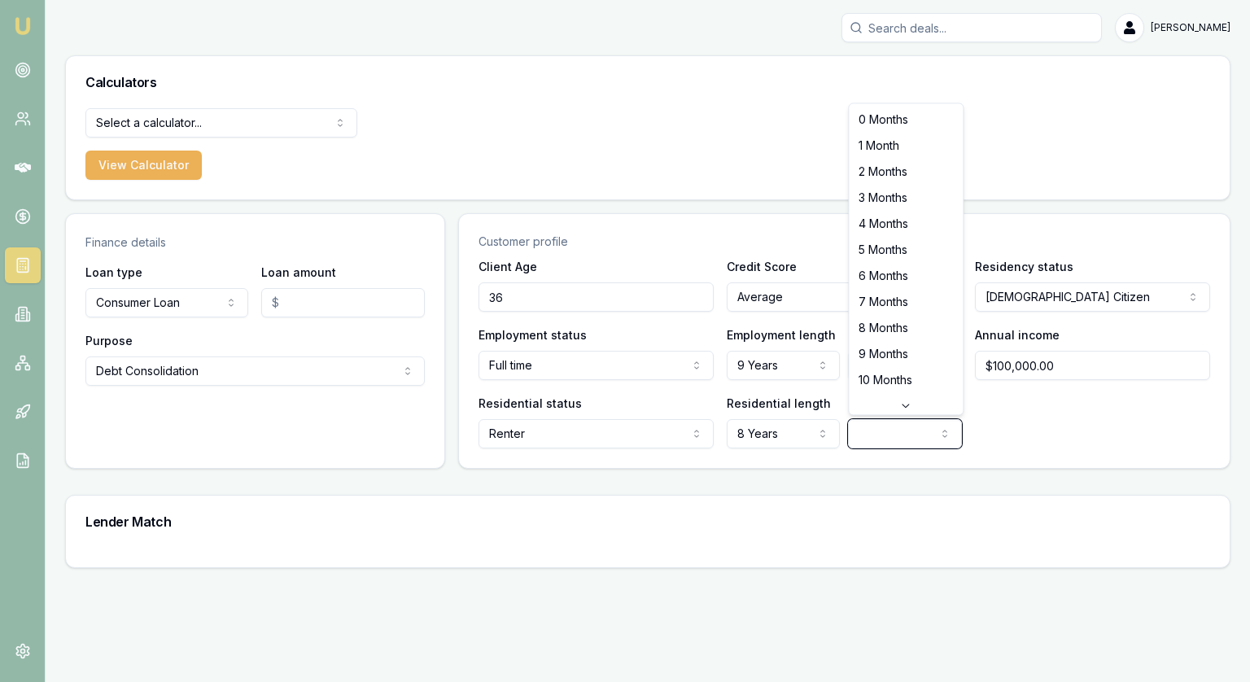
click at [1042, 402] on html "Emu Broker Jonathan Myers Toggle Menu Calculators Select a calculator... Financ…" at bounding box center [625, 341] width 1250 height 682
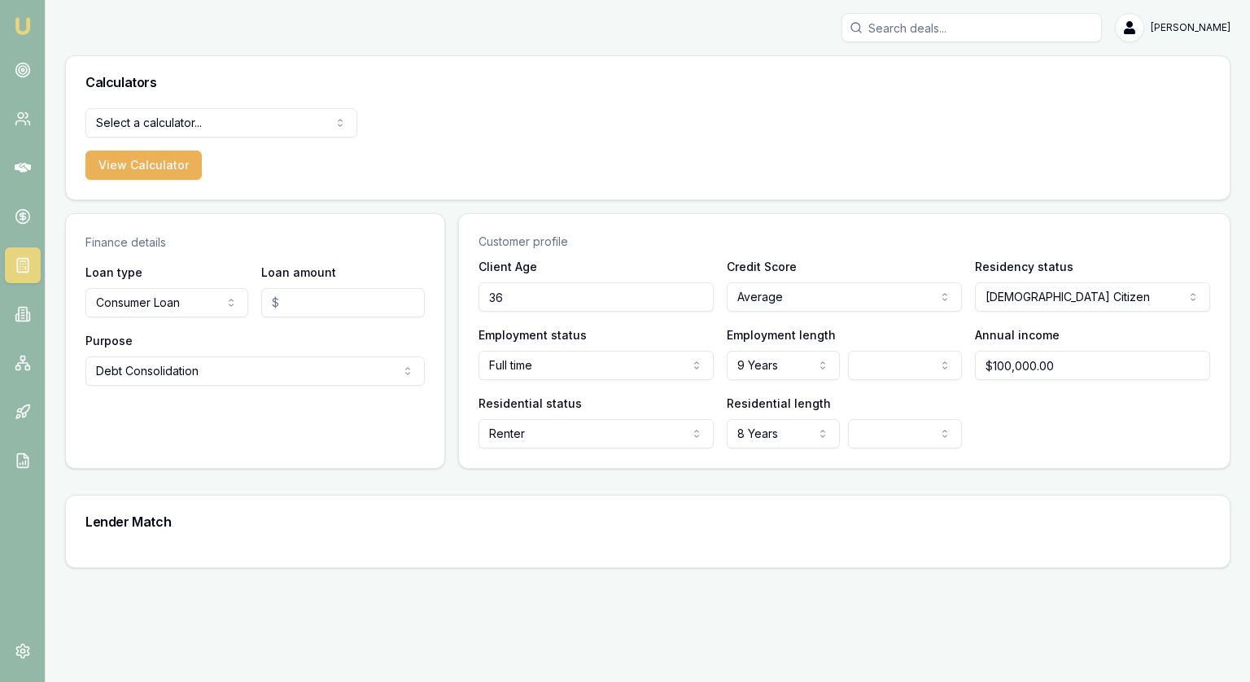
click at [886, 416] on div "Residential length 8 Years 0 Years 1 Year 2 Years 3 Years 4 Years 5 Years 6 Yea…" at bounding box center [844, 420] width 235 height 55
click at [899, 435] on html "Emu Broker Jonathan Myers Toggle Menu Calculators Select a calculator... Financ…" at bounding box center [625, 341] width 1250 height 682
click at [882, 370] on html "Emu Broker Jonathan Myers Toggle Menu Calculators Select a calculator... Financ…" at bounding box center [625, 341] width 1250 height 682
click at [1031, 418] on div "Residential status Renter Owner with mortgage Owner without mortgage Renter Liv…" at bounding box center [845, 420] width 732 height 55
click at [1188, 424] on div "Residential status Renter Owner with mortgage Owner without mortgage Renter Liv…" at bounding box center [845, 420] width 732 height 55
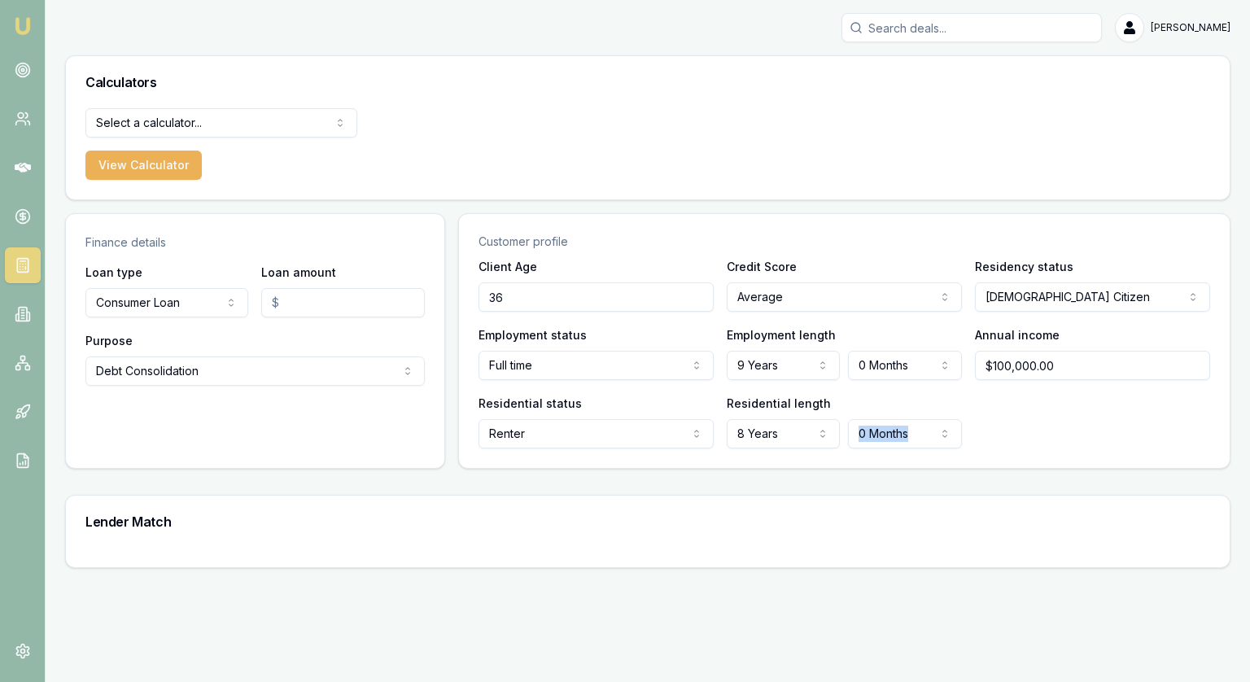
click at [1189, 424] on div "Residential status Renter Owner with mortgage Owner without mortgage Renter Liv…" at bounding box center [845, 420] width 732 height 55
click at [1223, 421] on div "Client Age 36 Credit Score Average Excellent Very good Average Fair Low Residen…" at bounding box center [844, 362] width 771 height 212
click at [1224, 450] on div "Client Age 36 Credit Score Average Excellent Very good Average Fair Low Residen…" at bounding box center [844, 362] width 771 height 212
drag, startPoint x: 1215, startPoint y: 462, endPoint x: 1181, endPoint y: 465, distance: 33.5
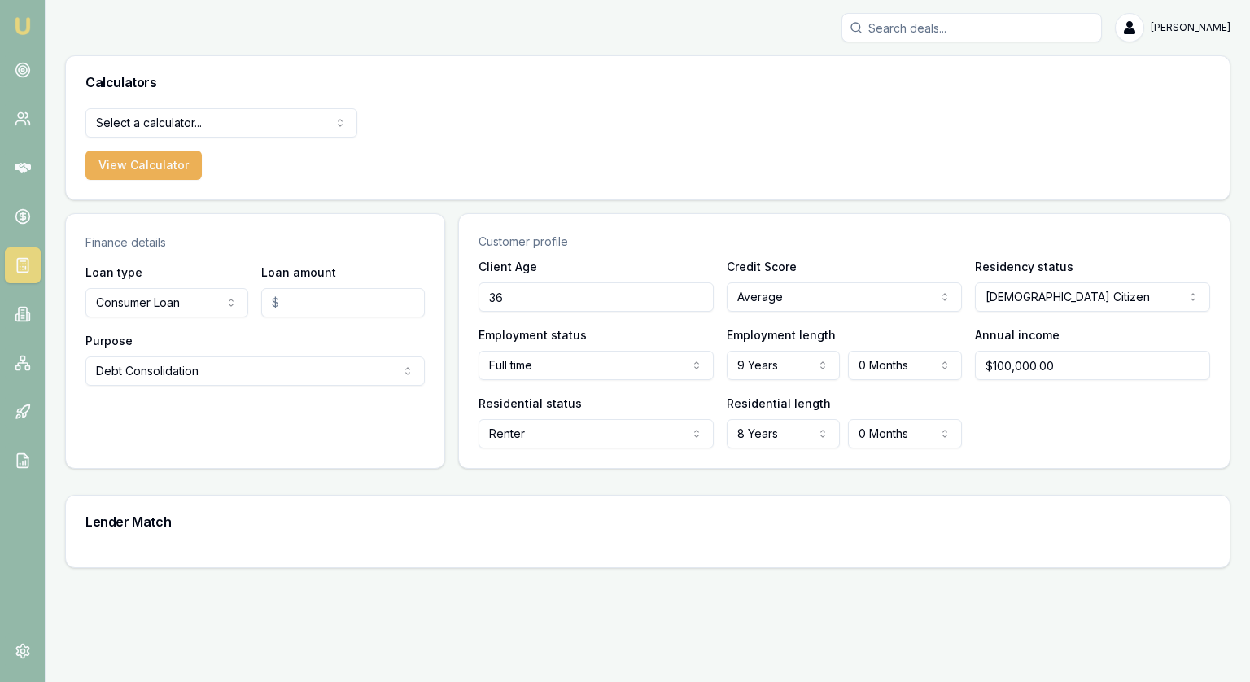
click at [1212, 465] on div "Client Age 36 Credit Score Average Excellent Very good Average Fair Low Residen…" at bounding box center [844, 362] width 771 height 212
click at [1143, 483] on main "Finance details Loan type Consumer Loan Consumer Loan Consumer Asset Commercial…" at bounding box center [648, 390] width 1166 height 355
click at [502, 478] on main "Finance details Loan type Consumer Loan Consumer Loan Consumer Asset Commercial…" at bounding box center [648, 390] width 1166 height 355
drag, startPoint x: 452, startPoint y: 218, endPoint x: 449, endPoint y: 237, distance: 18.9
click at [452, 218] on div "Finance details Loan type Consumer Loan Consumer Loan Consumer Asset Commercial…" at bounding box center [648, 341] width 1166 height 256
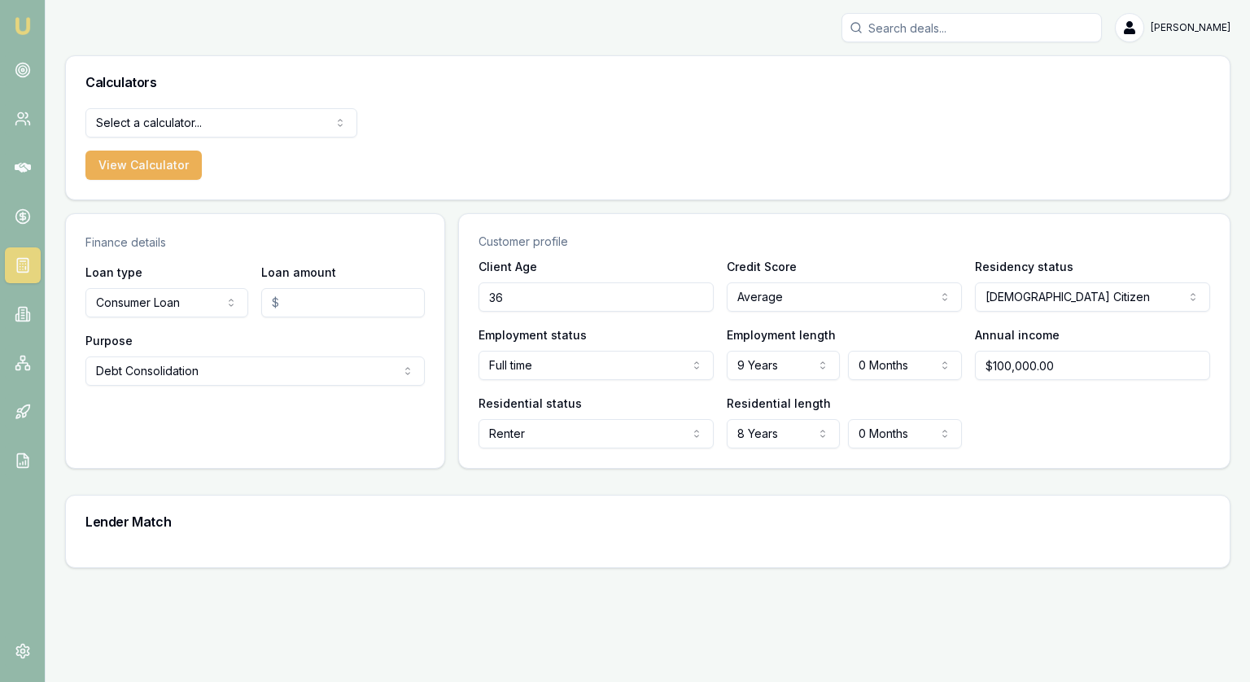
click at [160, 126] on html "Emu Broker Jonathan Myers Toggle Menu Calculators Select a calculator... Financ…" at bounding box center [625, 341] width 1250 height 682
click at [150, 166] on button "View Calculator" at bounding box center [143, 165] width 116 height 29
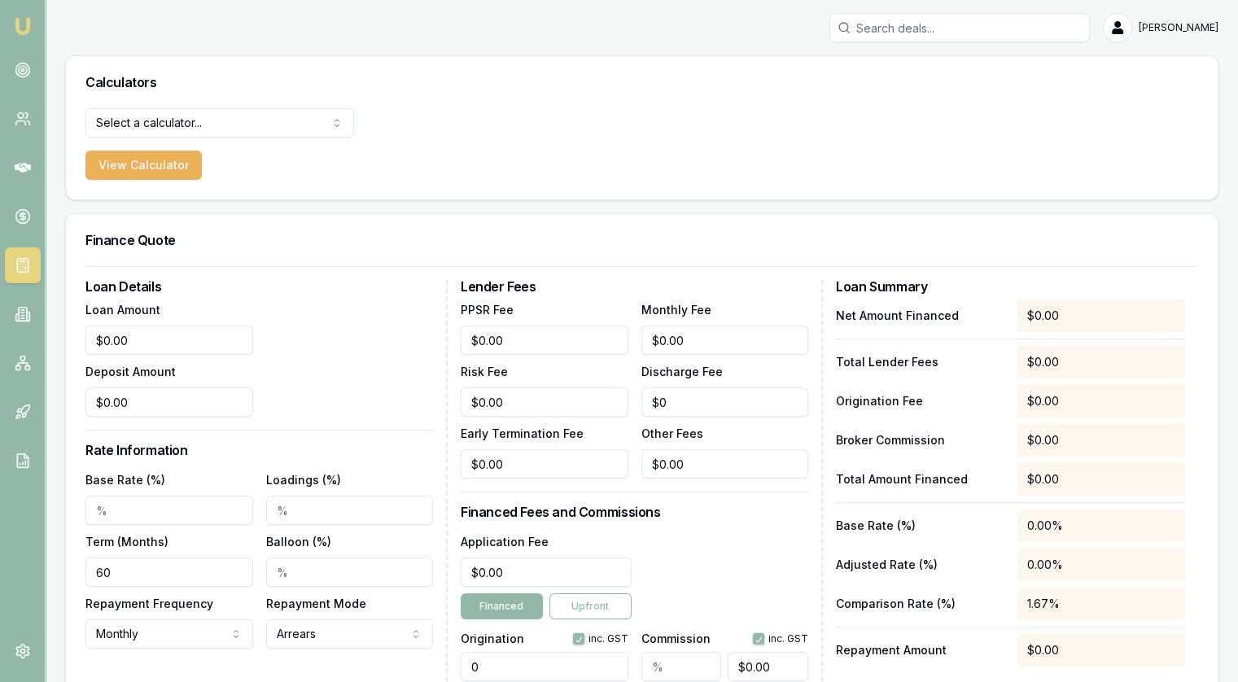
click at [215, 129] on html "Emu Broker Jonathan Myers Toggle Menu Calculators Select a calculator... Financ…" at bounding box center [619, 341] width 1238 height 682
click at [282, 172] on form "Finance Quote Finance Quote Lender Match Payslip Calculator View Calculator" at bounding box center [219, 144] width 269 height 72
click at [23, 311] on icon at bounding box center [23, 314] width 16 height 16
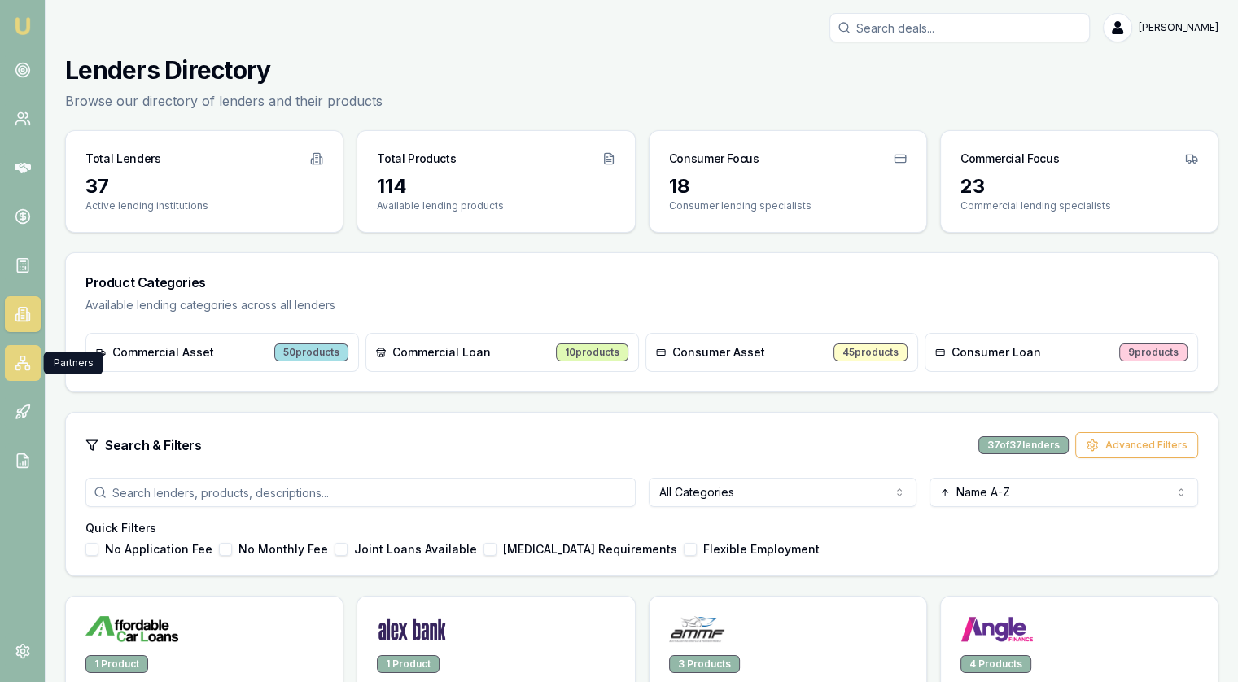
click at [23, 362] on icon at bounding box center [23, 362] width 0 height 2
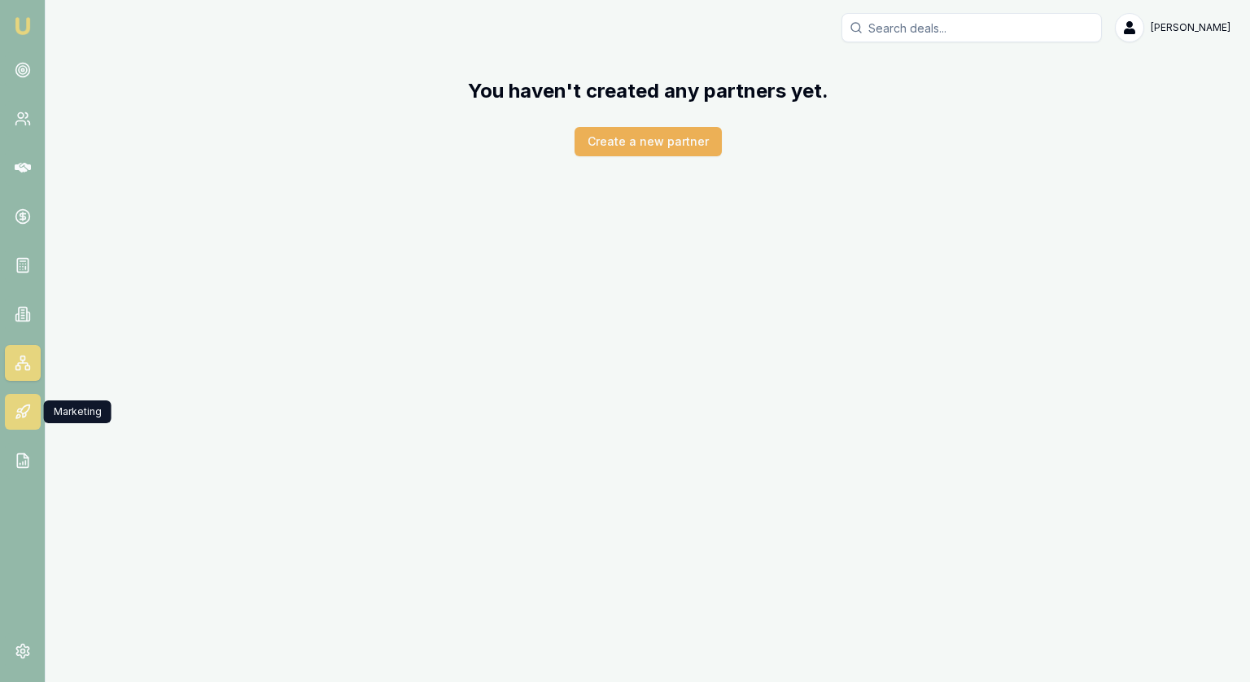
click at [26, 416] on icon at bounding box center [23, 412] width 16 height 16
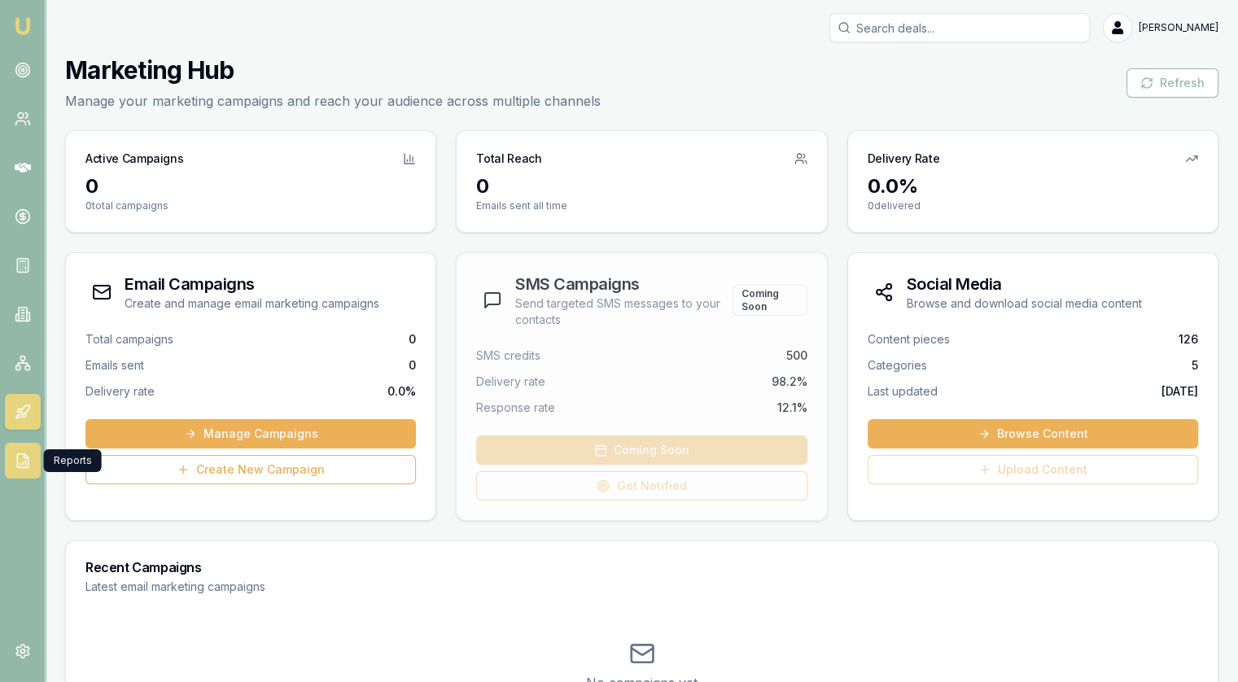
click at [20, 463] on icon at bounding box center [20, 464] width 0 height 2
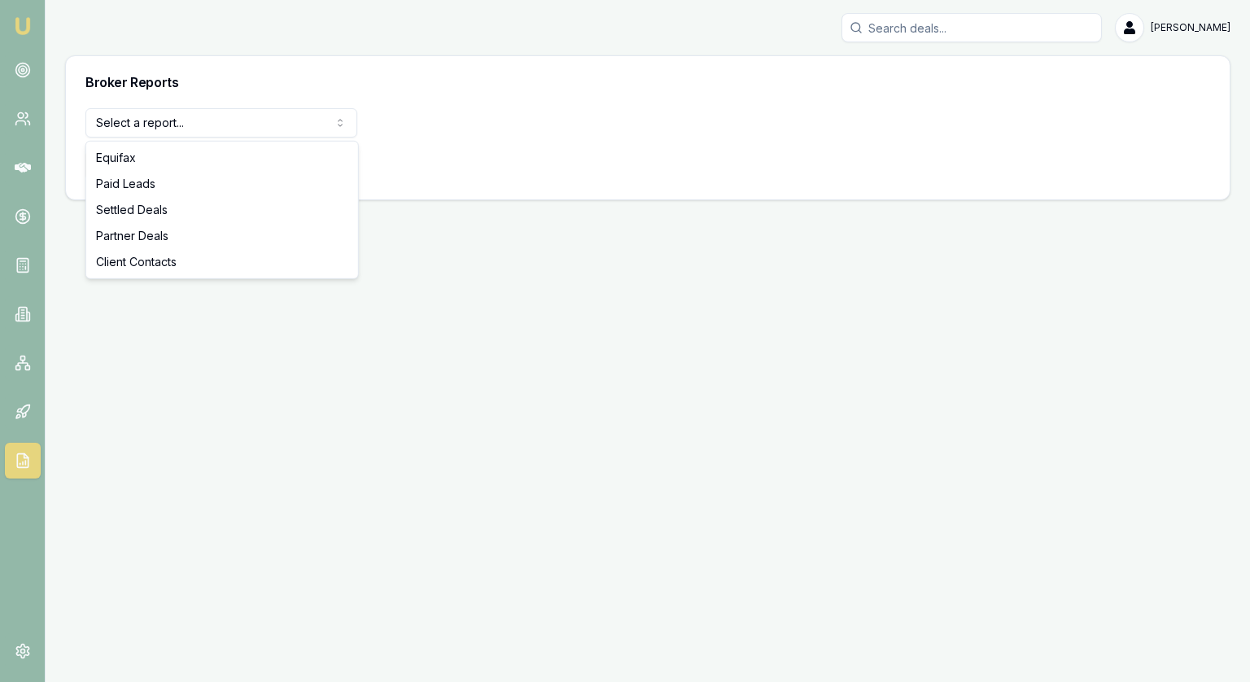
click at [278, 116] on html "Emu Broker Jonathan Myers Toggle Menu Broker Reports Select a report... Equifax…" at bounding box center [625, 341] width 1250 height 682
click at [21, 71] on html "Emu Broker Jonathan Myers Toggle Menu Broker Reports Select a report... Equifax…" at bounding box center [625, 341] width 1250 height 682
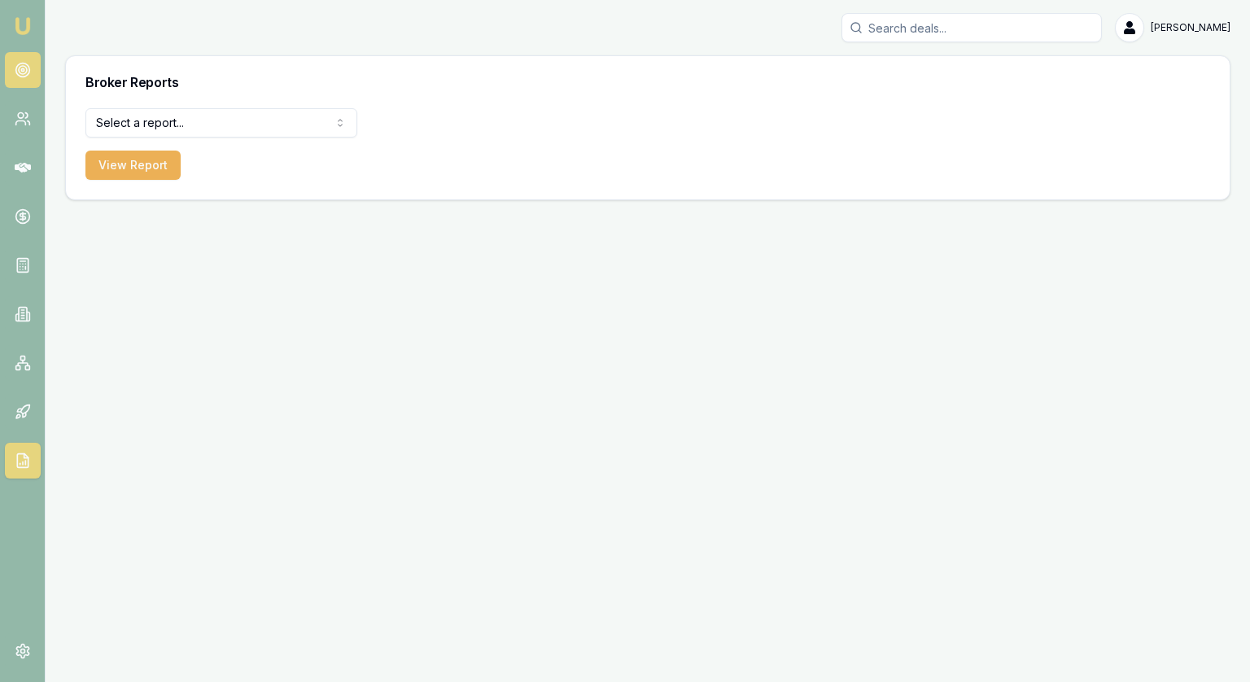
click at [23, 71] on circle at bounding box center [22, 69] width 2 height 2
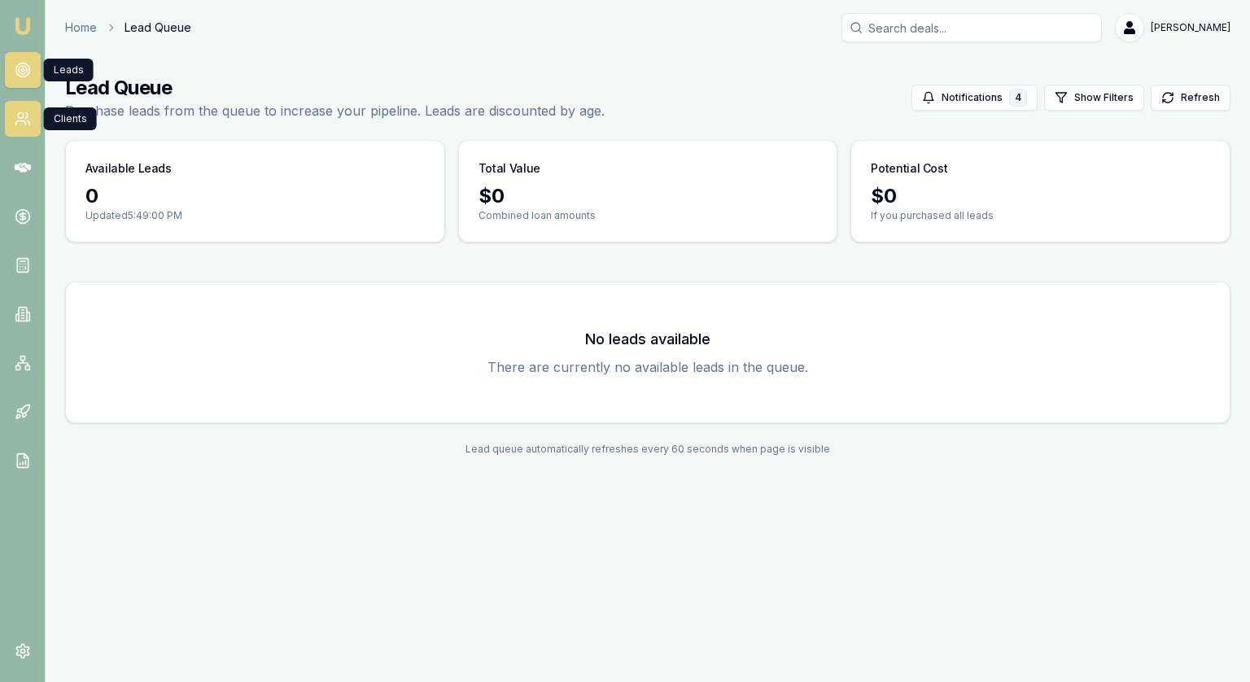
click at [22, 116] on icon at bounding box center [23, 119] width 16 height 16
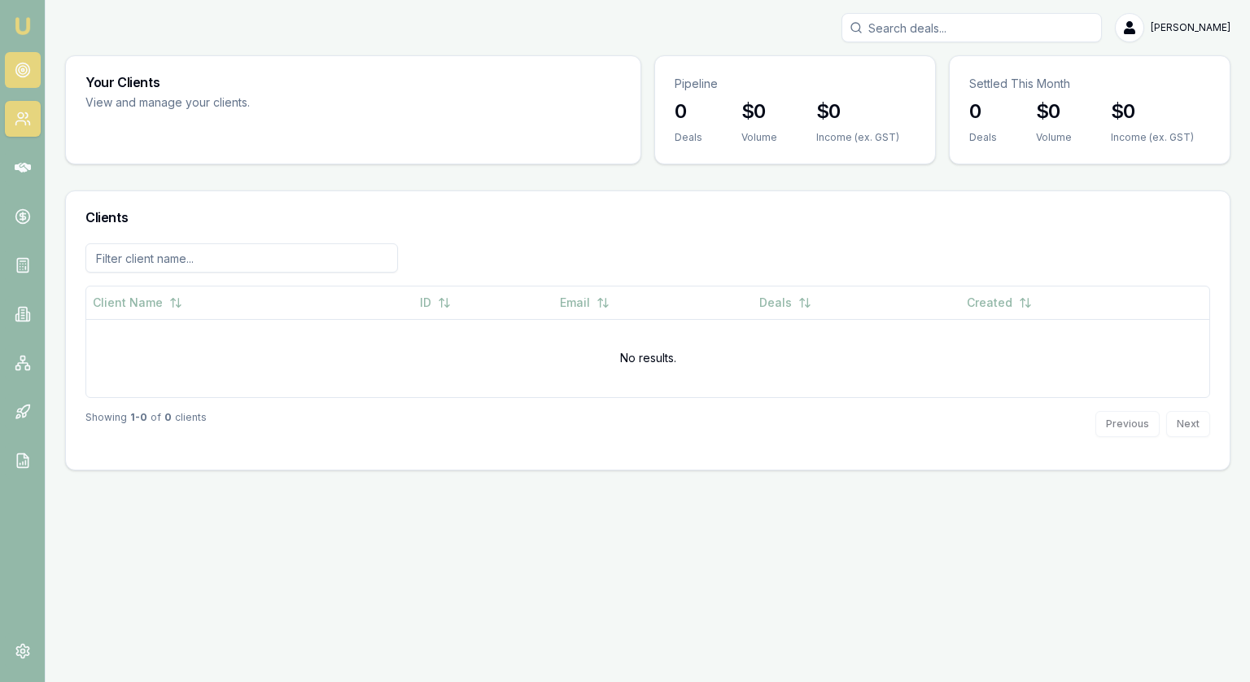
click at [23, 77] on circle at bounding box center [22, 70] width 14 height 14
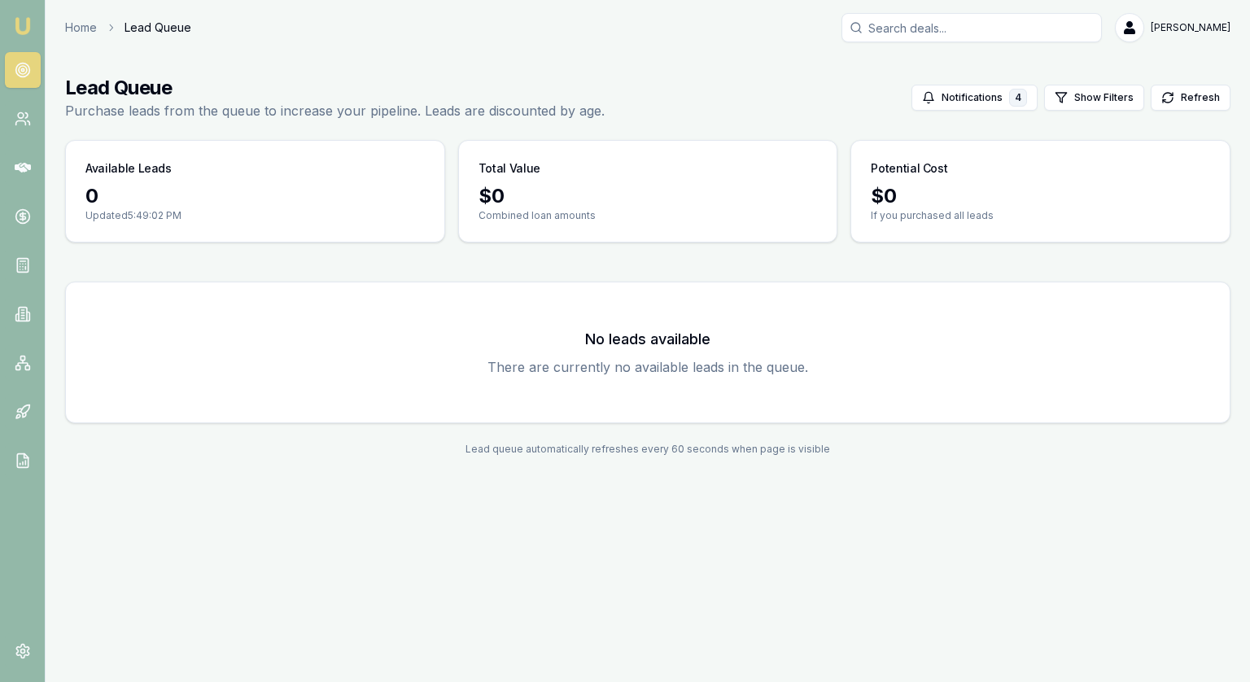
click at [1195, 30] on html "Emu Broker Home Lead Queue Jonathan Myers Toggle Menu Lead Queue Purchase leads…" at bounding box center [625, 341] width 1250 height 682
click at [1162, 92] on div "Settings" at bounding box center [1179, 96] width 96 height 26
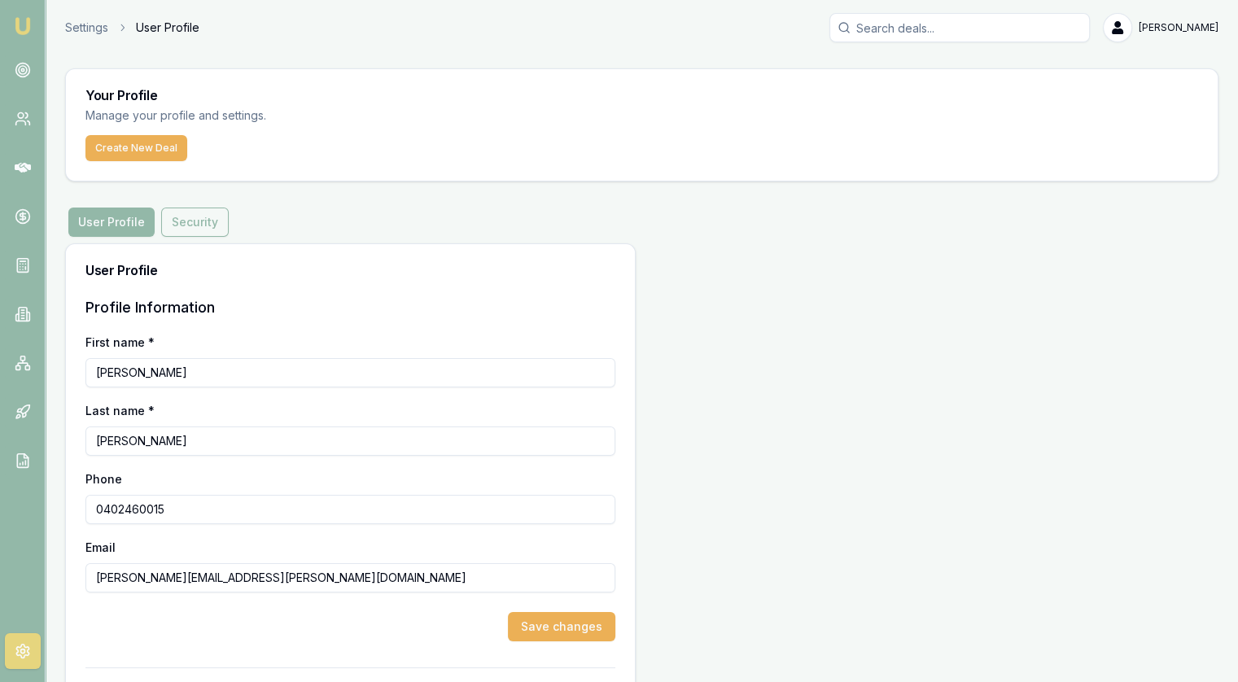
click at [190, 210] on button "Security" at bounding box center [195, 222] width 68 height 29
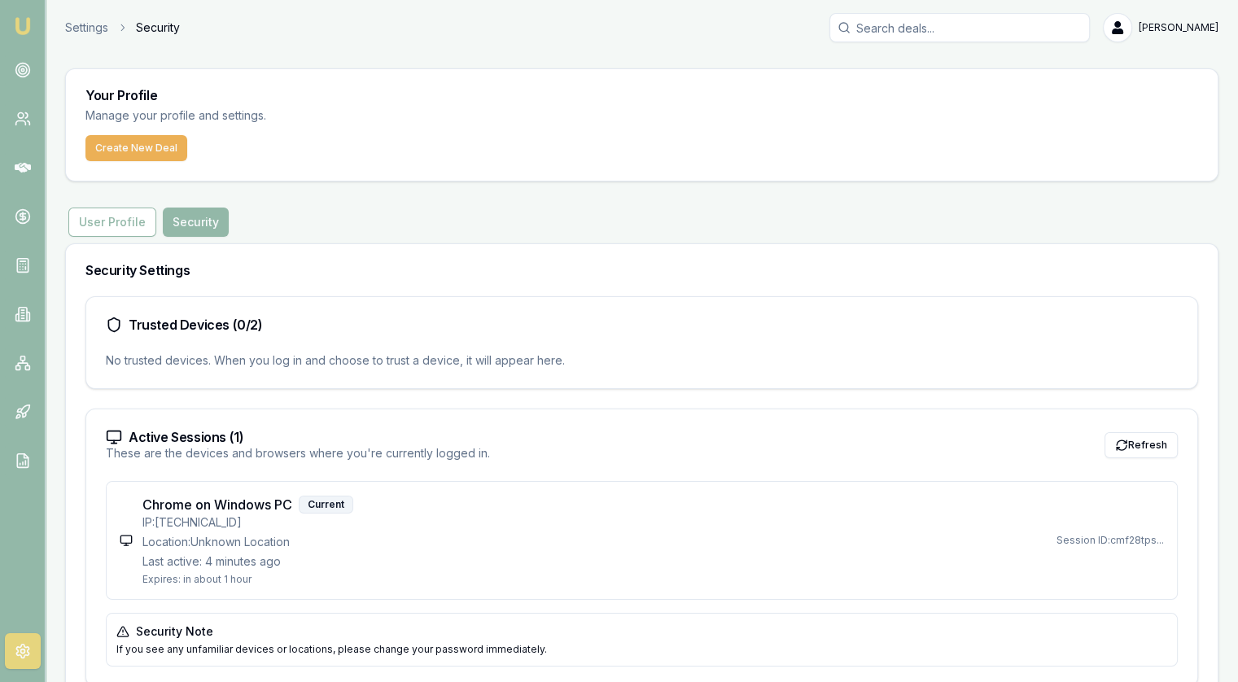
click at [1169, 24] on html "Emu Broker Settings Security [PERSON_NAME] Toggle Menu Your Profile Manage your…" at bounding box center [619, 341] width 1238 height 682
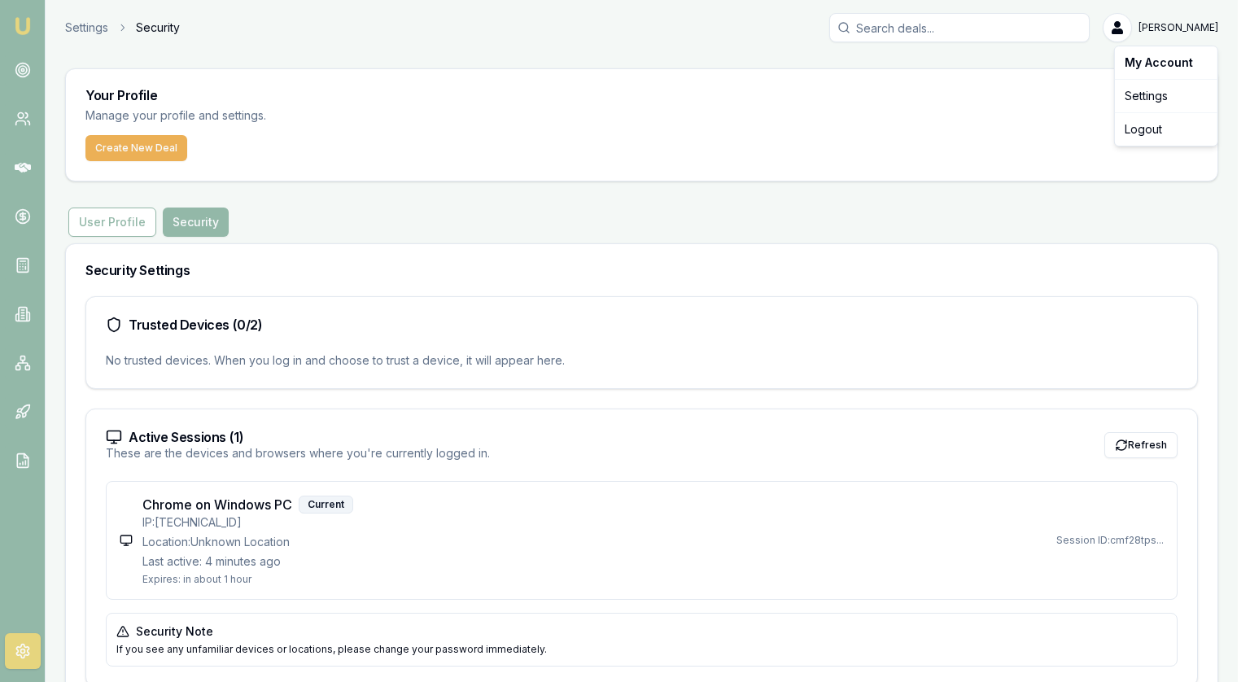
click at [1159, 63] on div "My Account" at bounding box center [1167, 63] width 96 height 26
click at [934, 68] on html "Emu Broker Settings Security Jonathan Myers Toggle Menu Your Profile Manage you…" at bounding box center [625, 341] width 1250 height 682
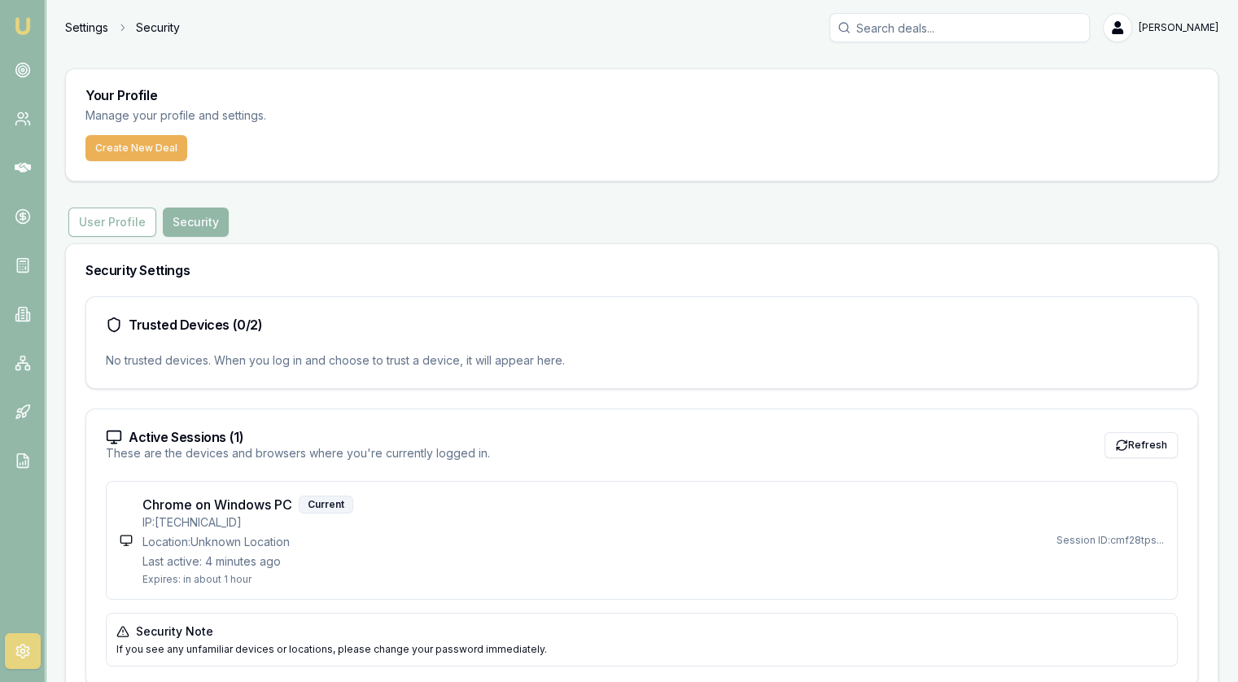
click at [90, 27] on link "Settings" at bounding box center [86, 28] width 43 height 16
